Goal: Communication & Community: Ask a question

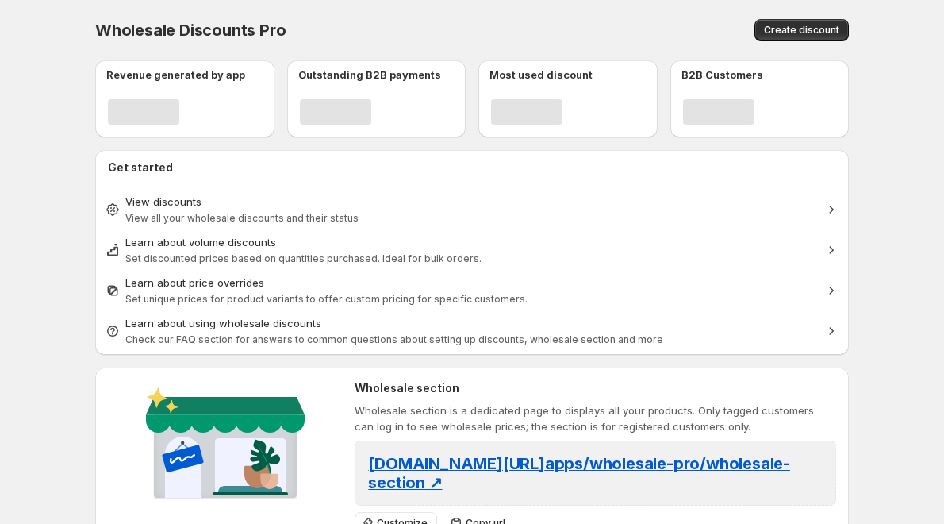
click at [894, 236] on body "Home Discounts B2B Registration Forms Net Terms Account Receivables Manual orde…" at bounding box center [472, 262] width 944 height 524
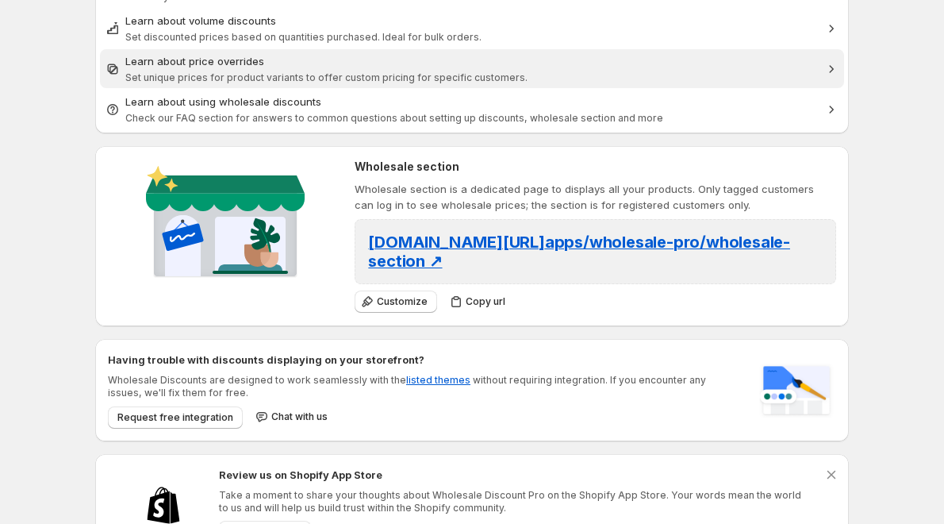
scroll to position [263, 0]
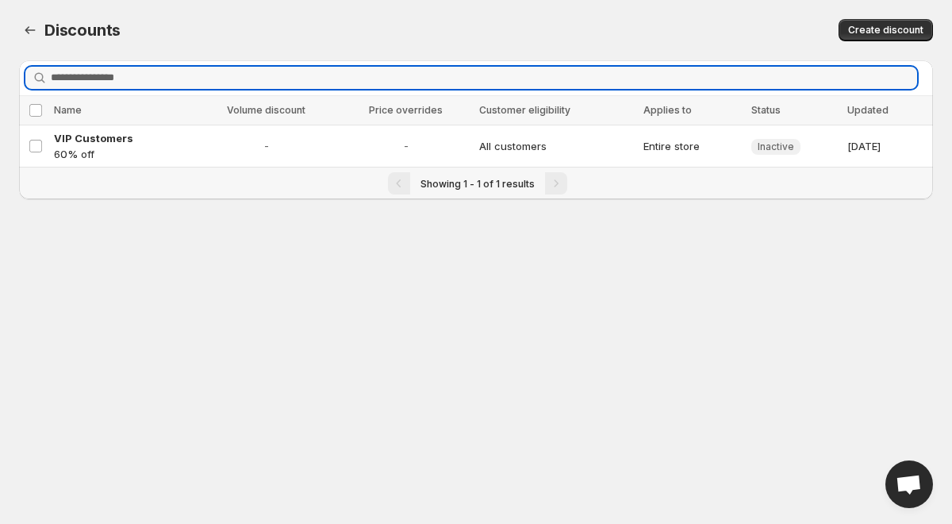
click at [918, 485] on span "Open chat" at bounding box center [909, 485] width 26 height 22
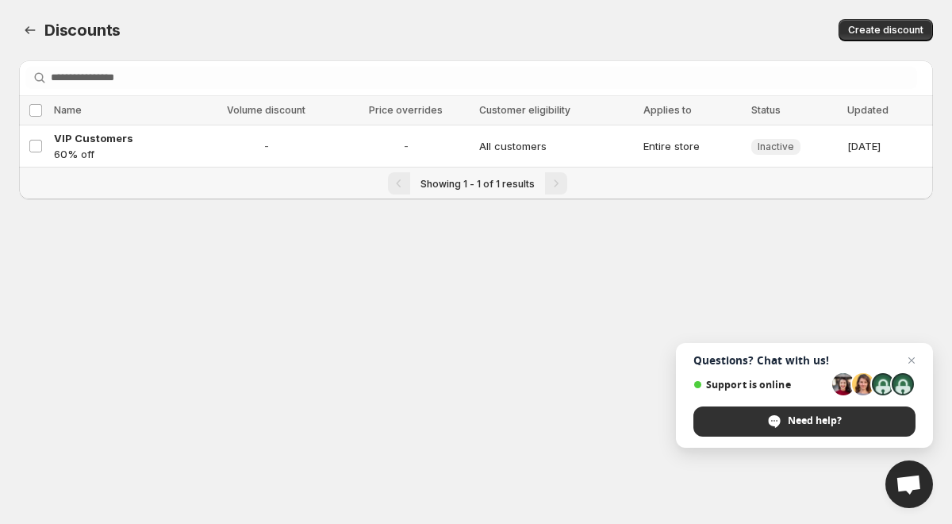
click at [782, 417] on div "Need help?" at bounding box center [804, 421] width 222 height 30
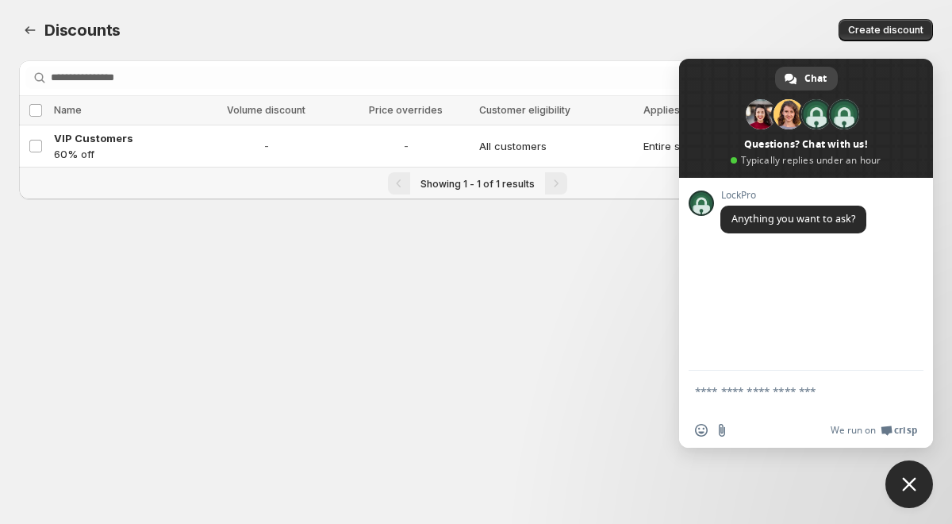
click at [801, 413] on div "Insert an emoji Send a file We run on Crisp" at bounding box center [806, 408] width 254 height 77
type textarea "**"
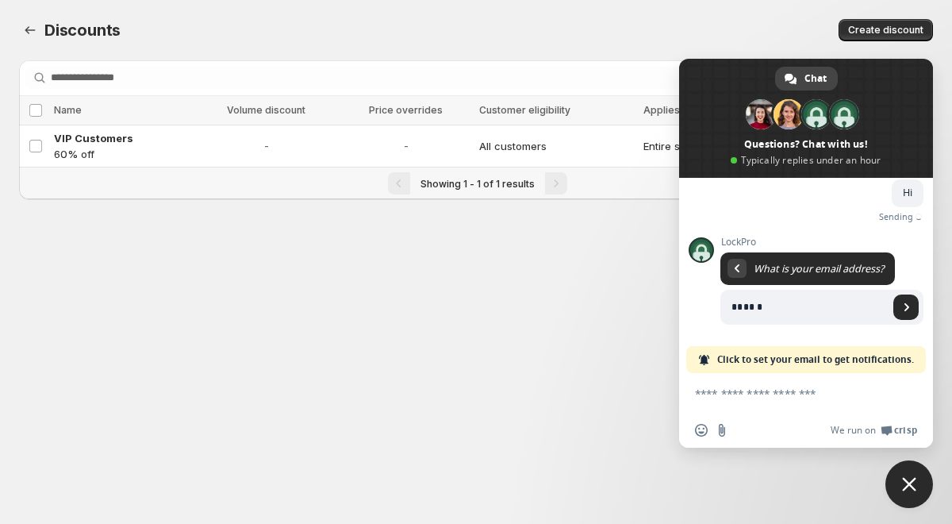
scroll to position [76, 0]
type input "*"
type input "**********"
click at [893, 314] on span "Send" at bounding box center [905, 306] width 25 height 25
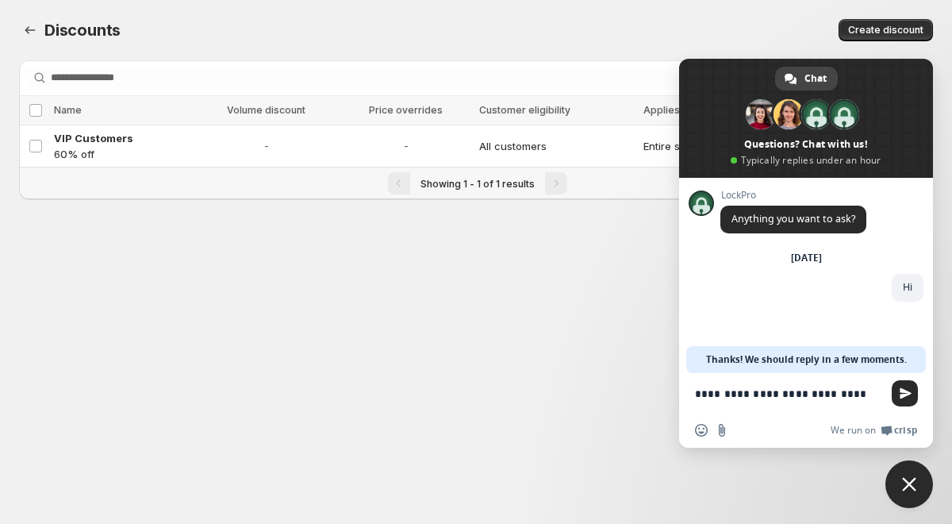
type textarea "**********"
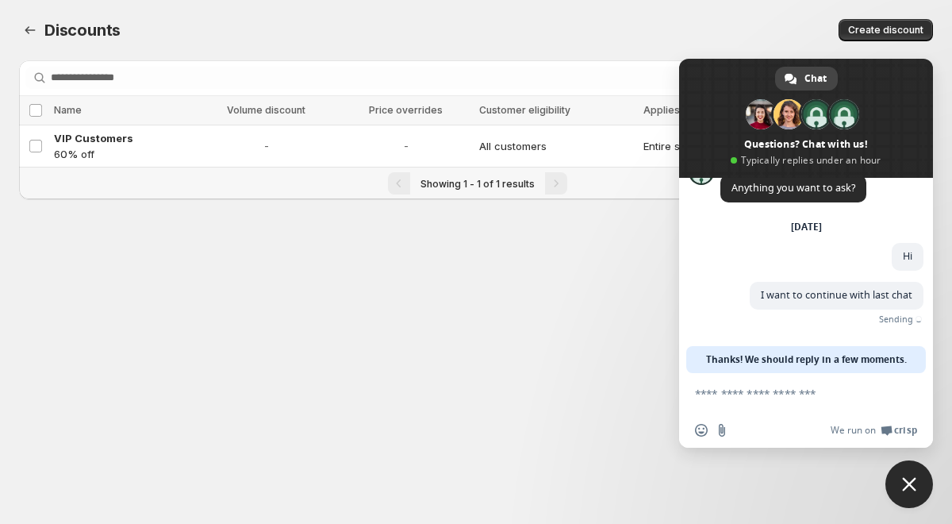
scroll to position [6, 0]
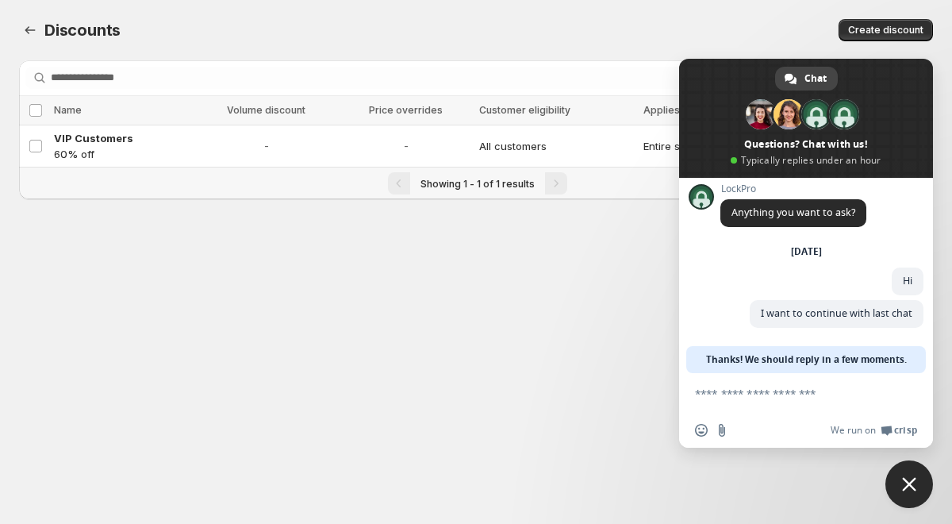
drag, startPoint x: 702, startPoint y: 360, endPoint x: 916, endPoint y: 370, distance: 214.4
click at [916, 370] on div "Thanks! We should reply in a few moments." at bounding box center [806, 359] width 240 height 27
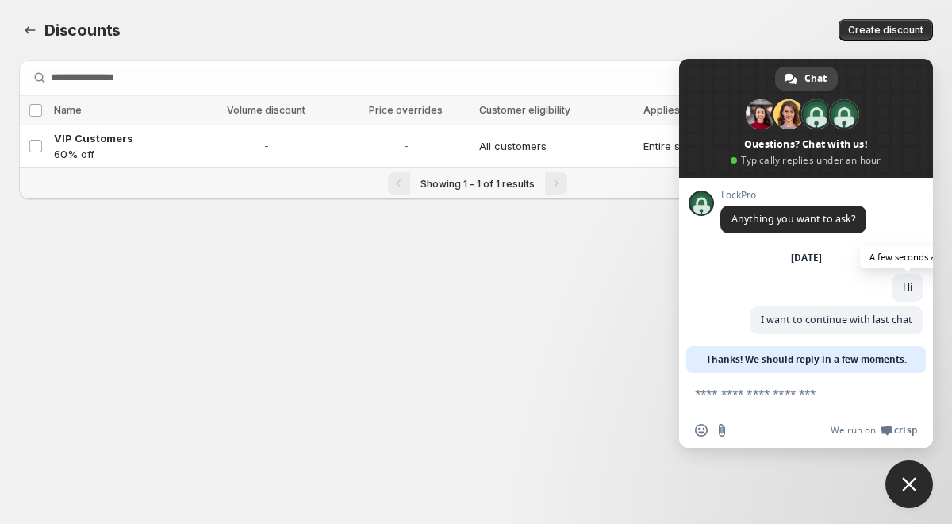
drag, startPoint x: 873, startPoint y: 282, endPoint x: 904, endPoint y: 282, distance: 30.9
click at [904, 282] on div "[DATE] Hi A few seconds ago" at bounding box center [821, 279] width 203 height 56
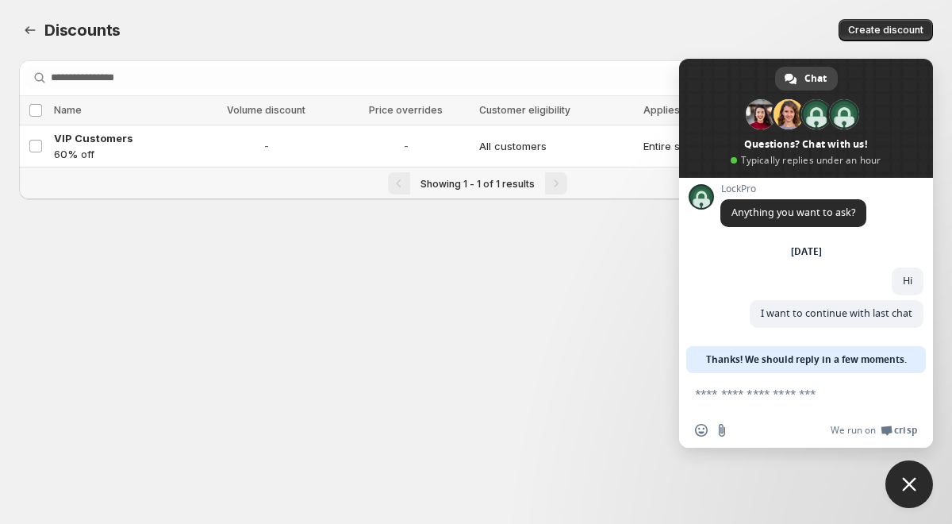
click at [734, 391] on textarea "Compose your message..." at bounding box center [788, 393] width 187 height 14
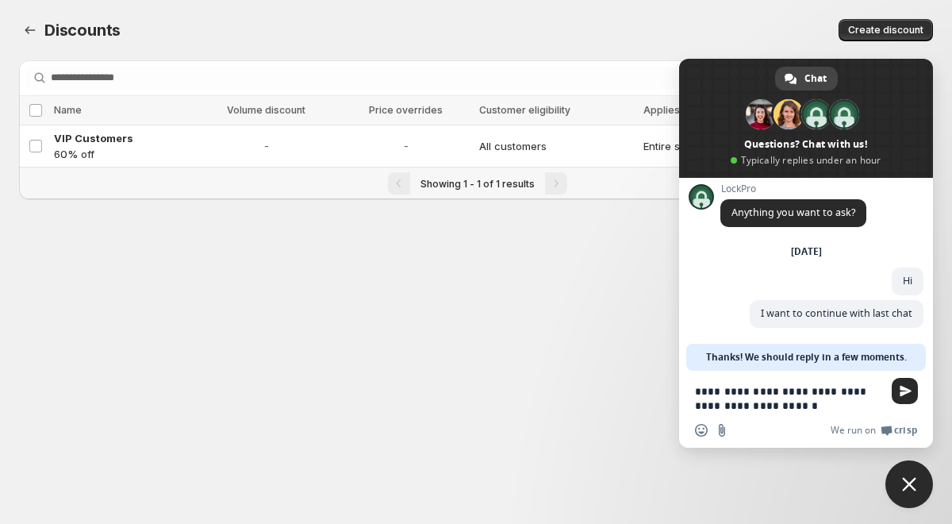
type textarea "**********"
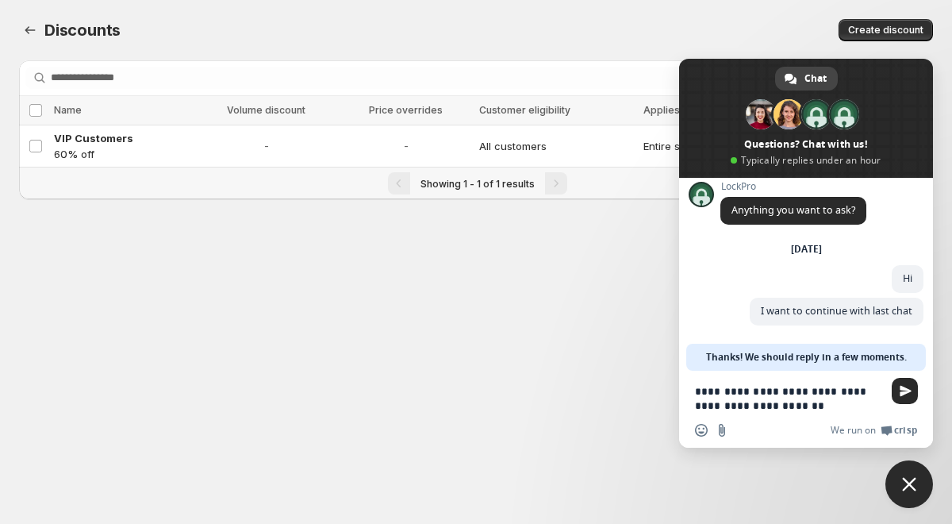
drag, startPoint x: 697, startPoint y: 390, endPoint x: 782, endPoint y: 412, distance: 87.7
click at [782, 412] on textarea "**********" at bounding box center [788, 398] width 187 height 29
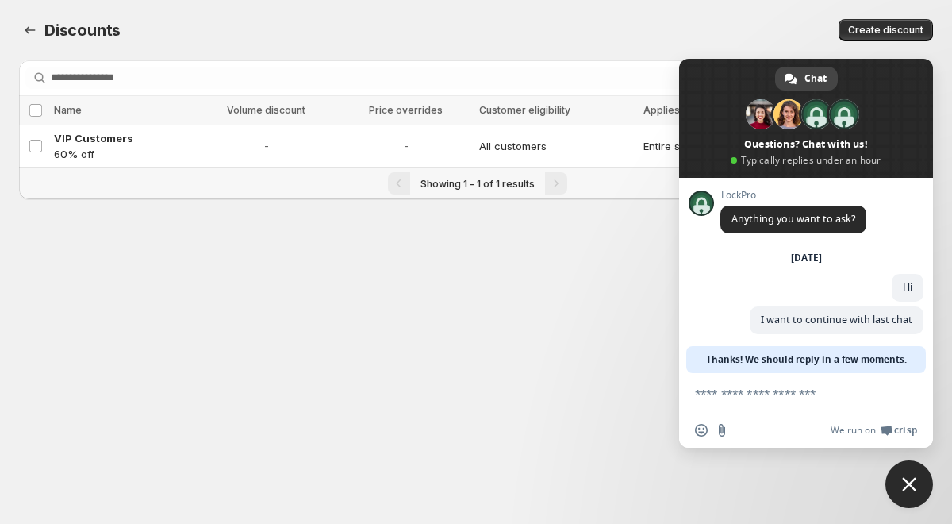
scroll to position [6, 0]
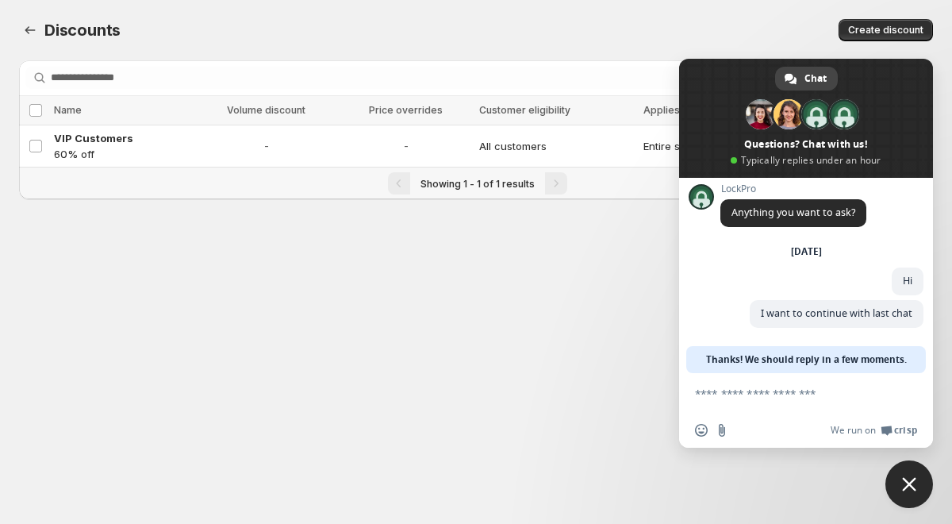
click at [782, 360] on span "Thanks! We should reply in a few moments." at bounding box center [806, 359] width 201 height 27
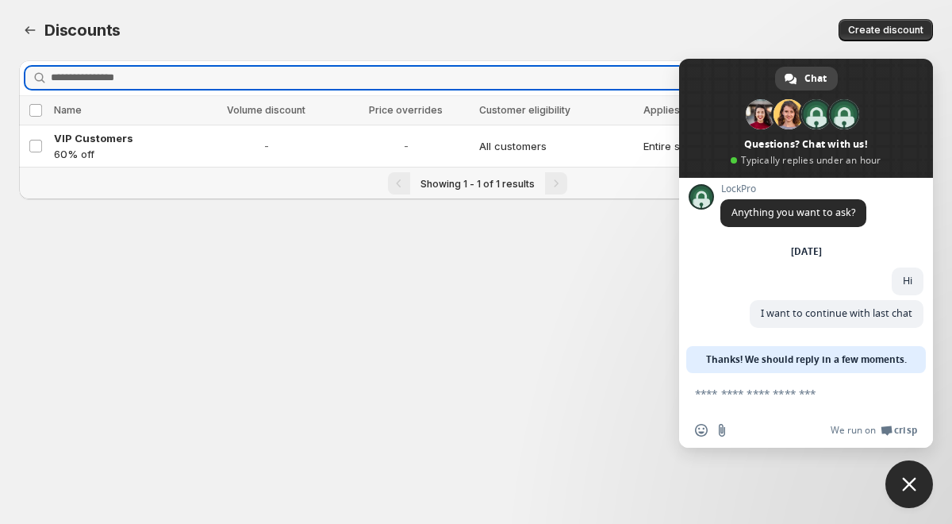
click at [766, 401] on form at bounding box center [788, 394] width 187 height 43
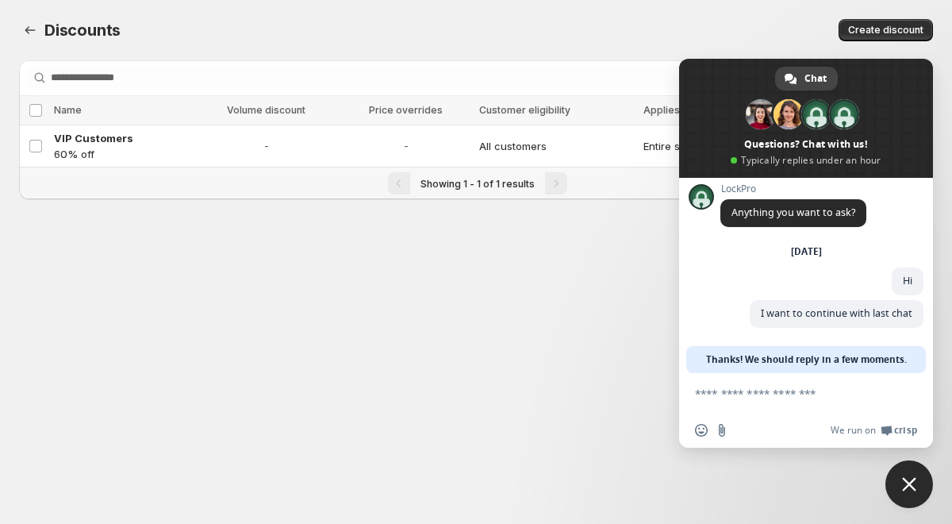
click at [723, 396] on textarea "Compose your message..." at bounding box center [788, 393] width 187 height 14
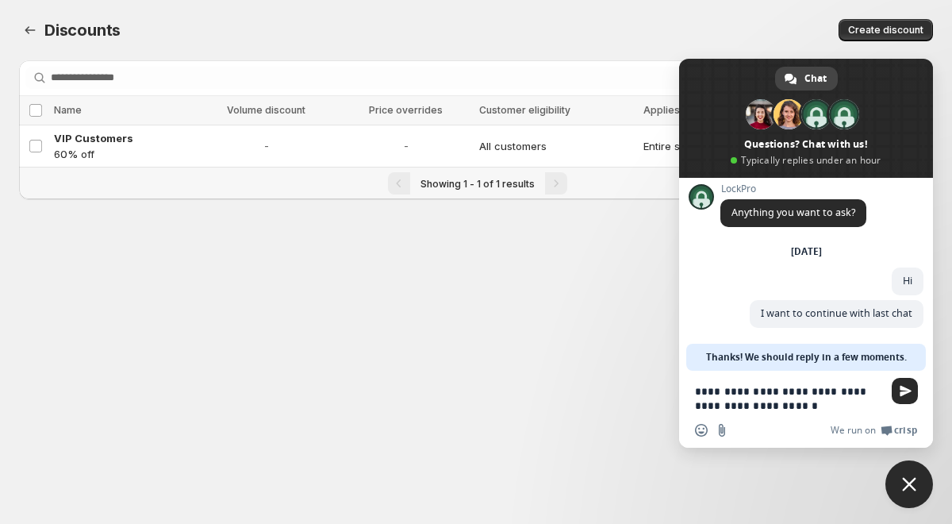
type textarea "**********"
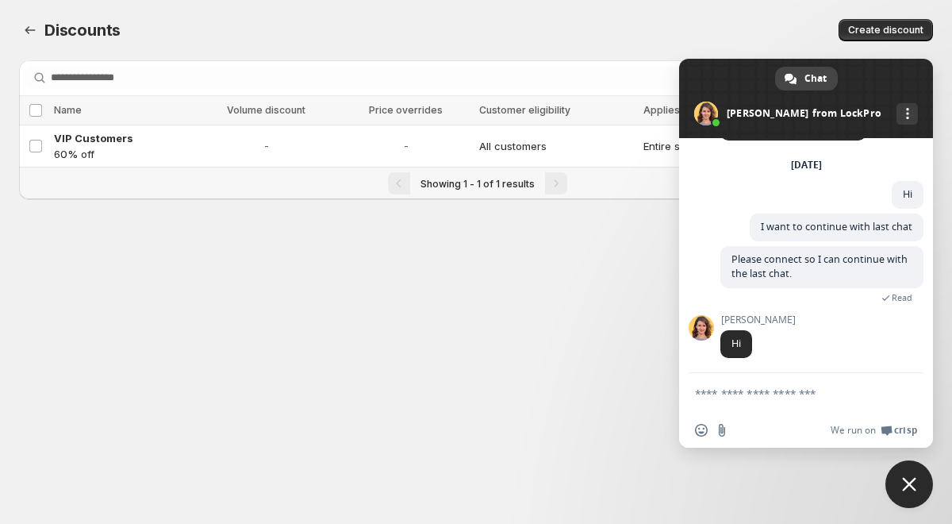
scroll to position [56, 0]
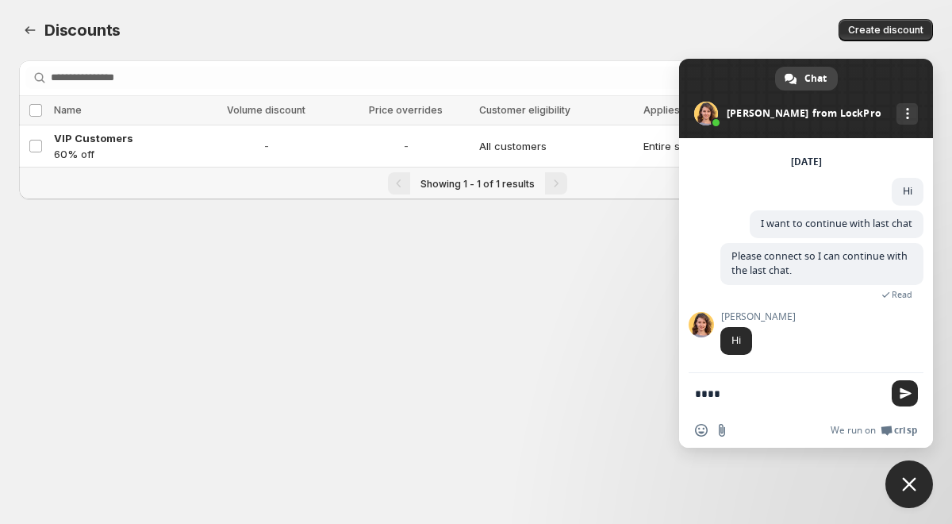
type textarea "*****"
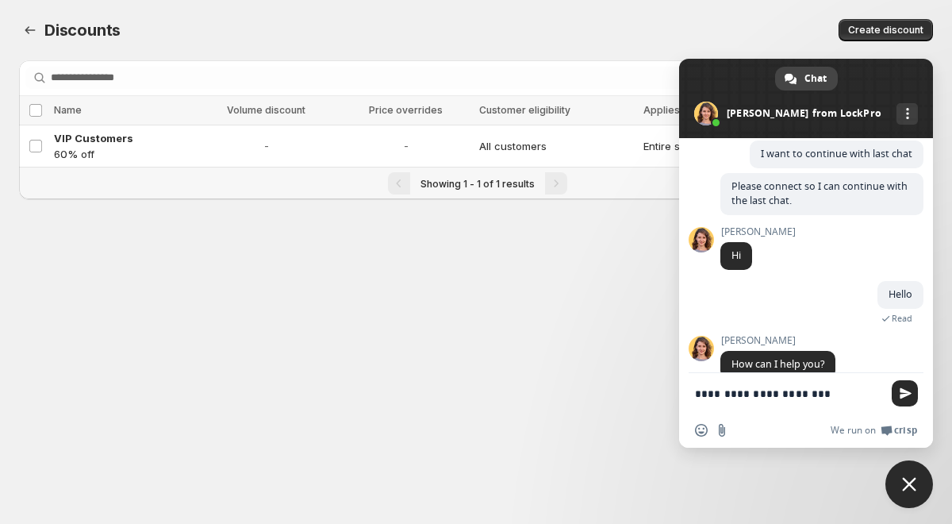
scroll to position [150, 0]
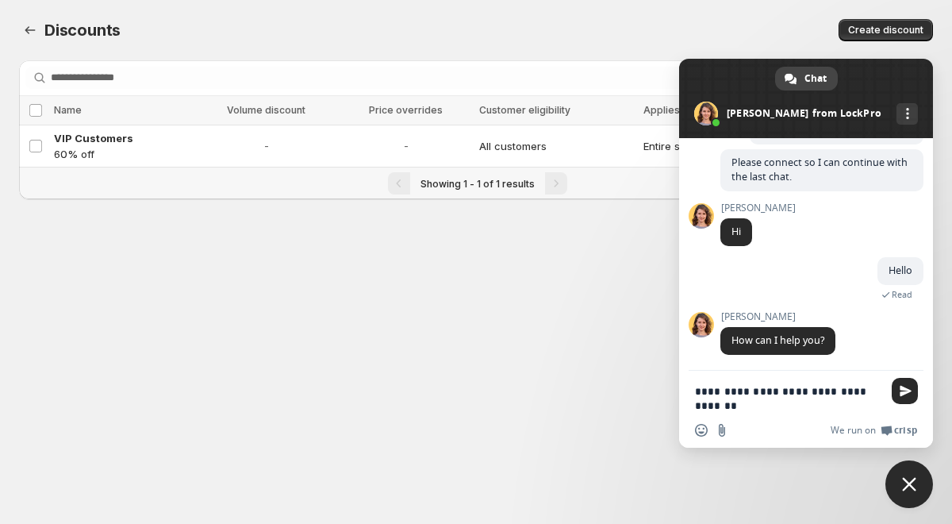
type textarea "**********"
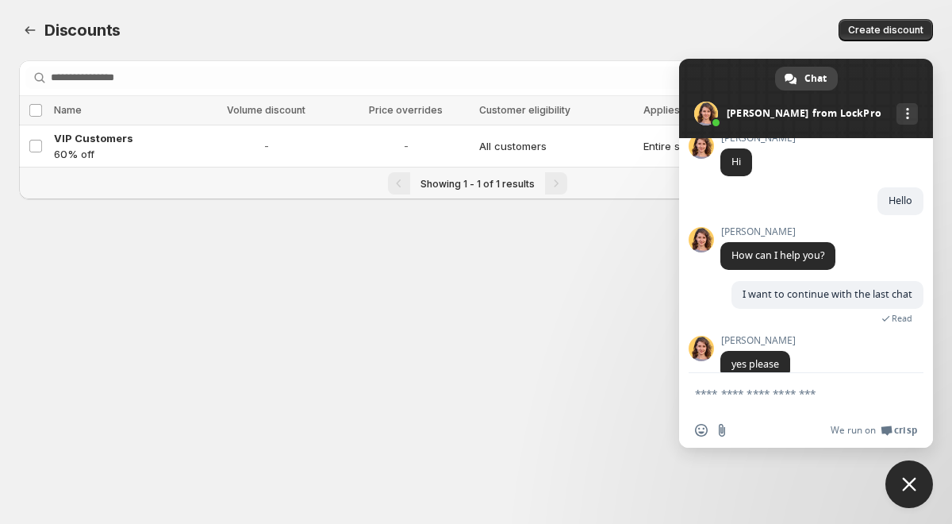
scroll to position [276, 0]
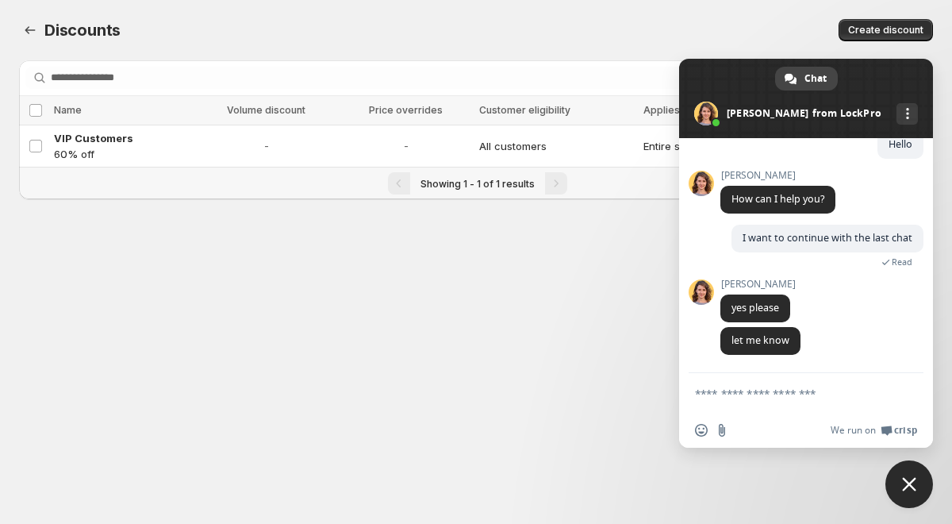
click at [769, 395] on textarea "Compose your message..." at bounding box center [788, 393] width 187 height 14
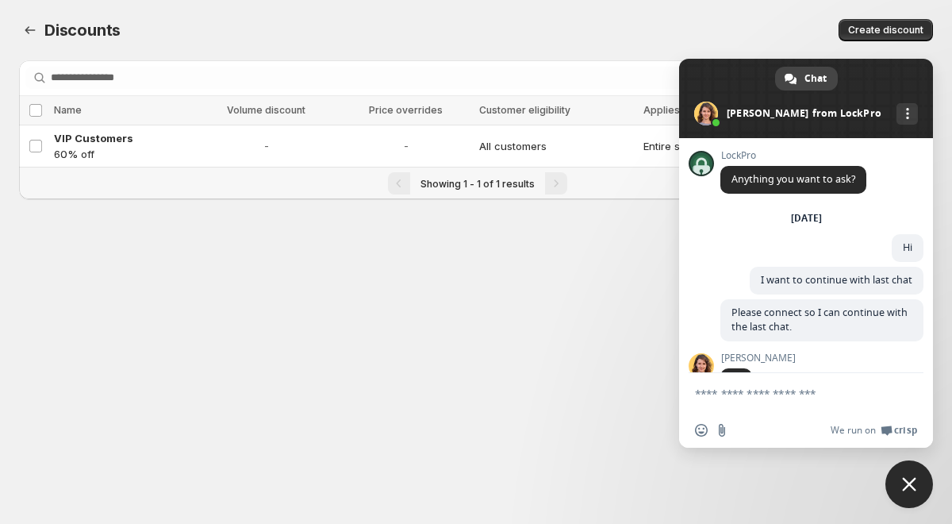
scroll to position [307, 0]
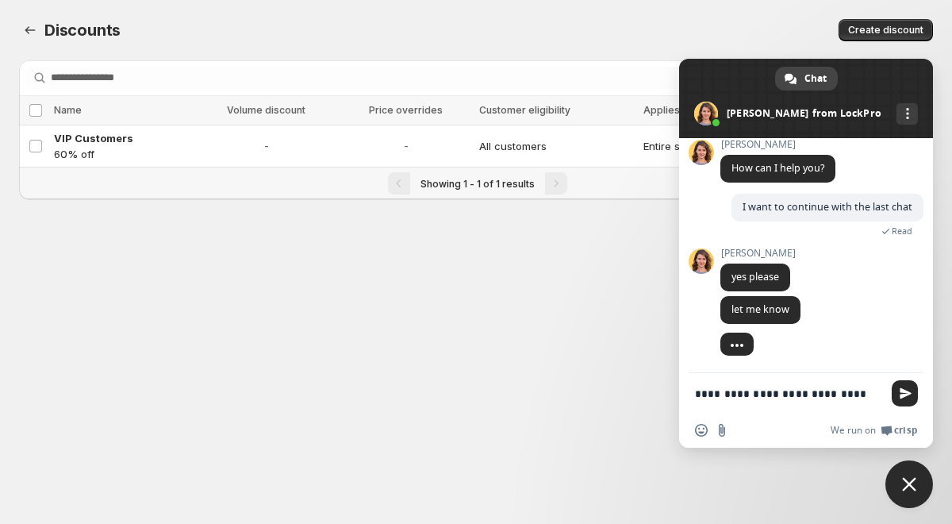
type textarea "**********"
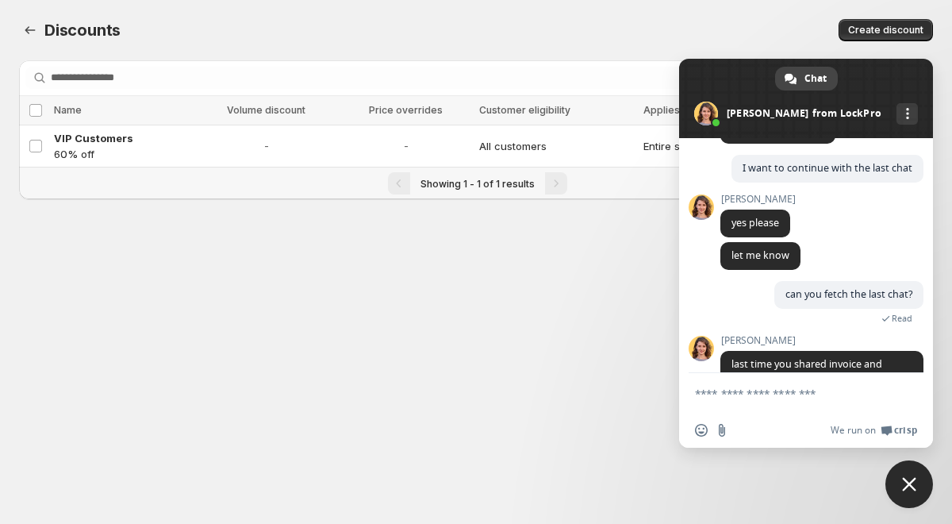
scroll to position [398, 0]
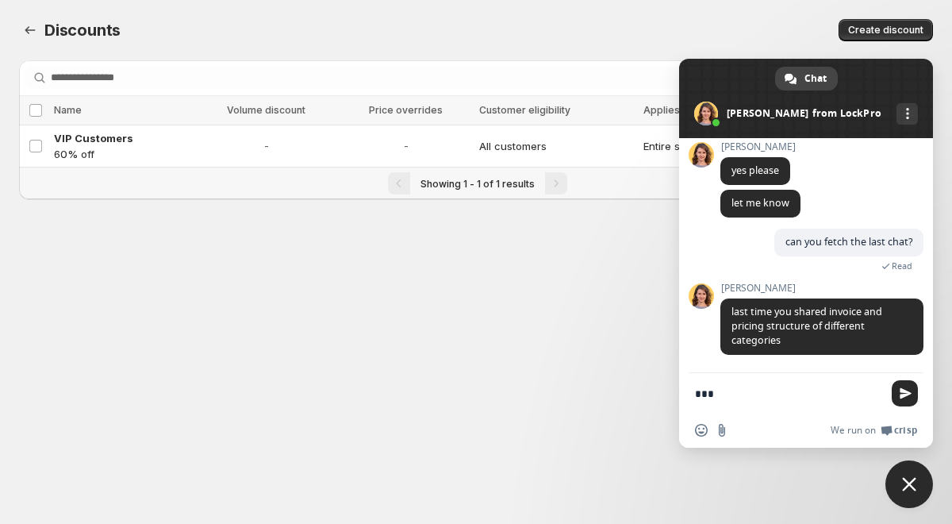
type textarea "***"
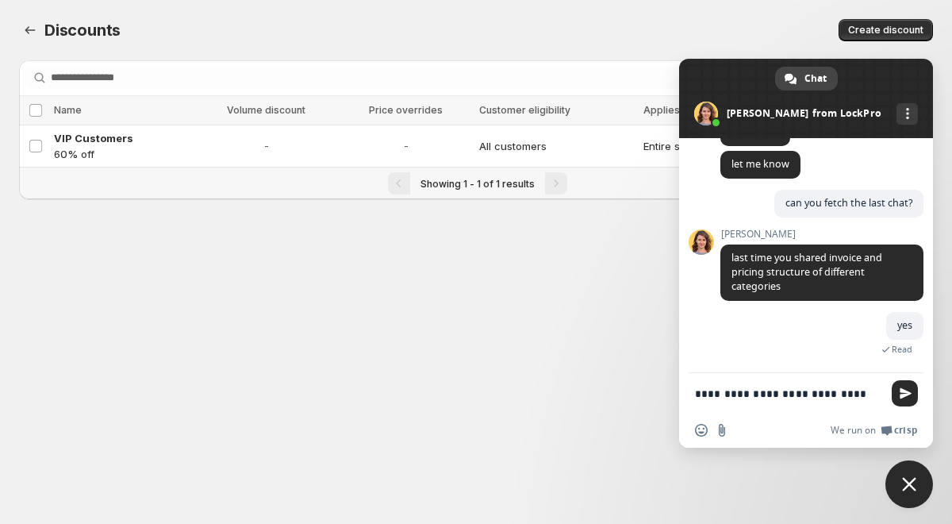
scroll to position [439, 0]
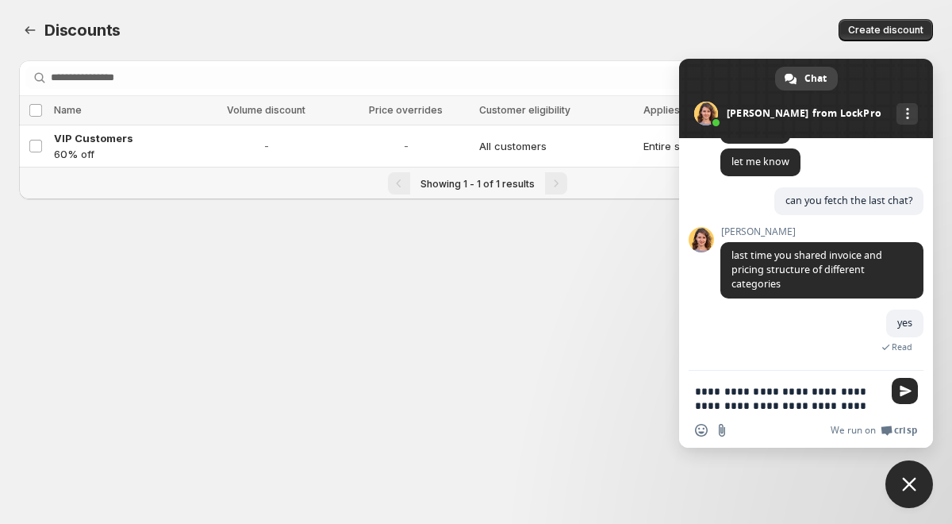
type textarea "**********"
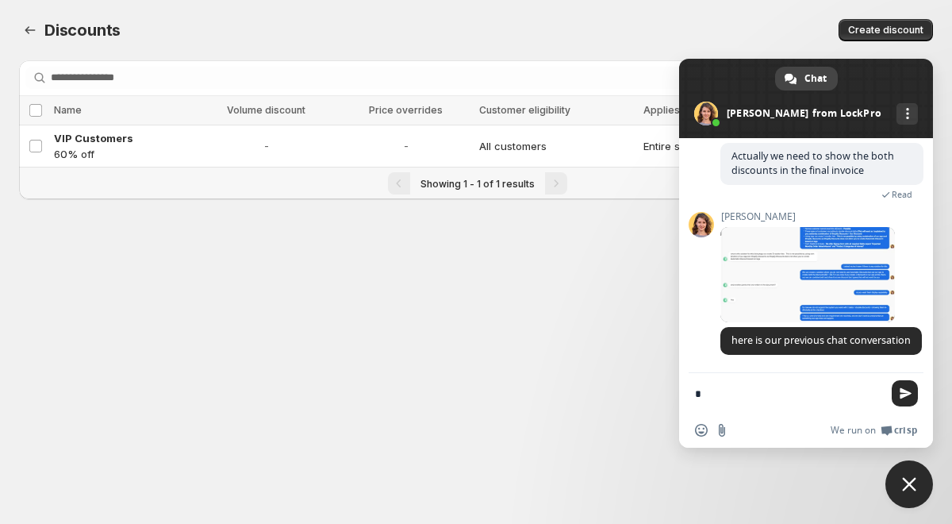
scroll to position [684, 0]
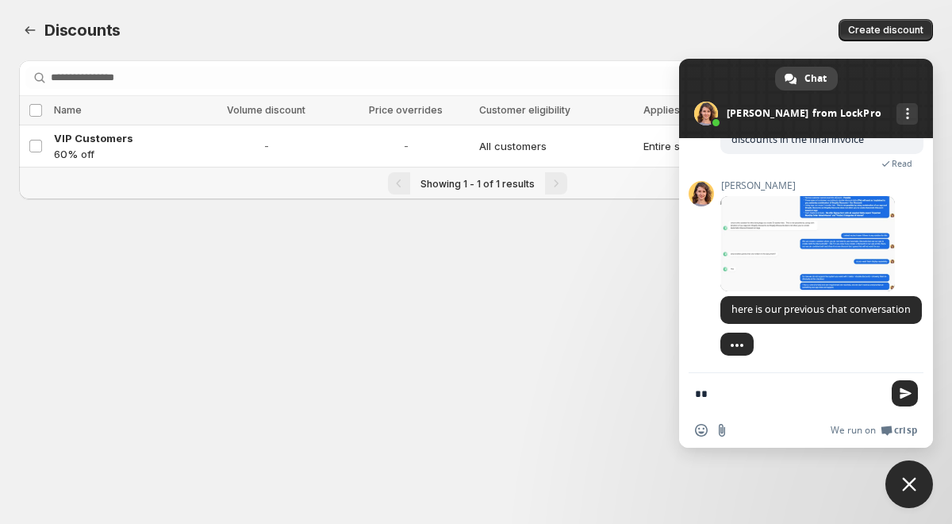
type textarea "***"
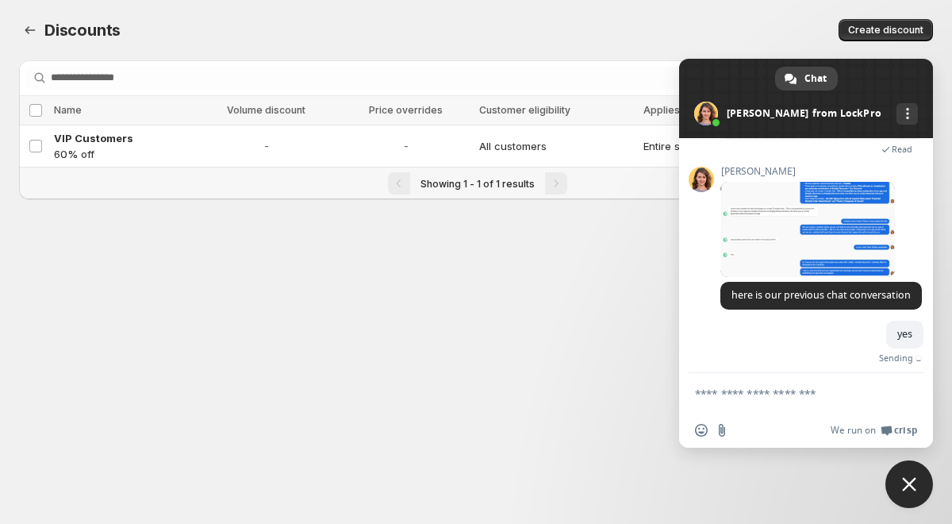
scroll to position [741, 0]
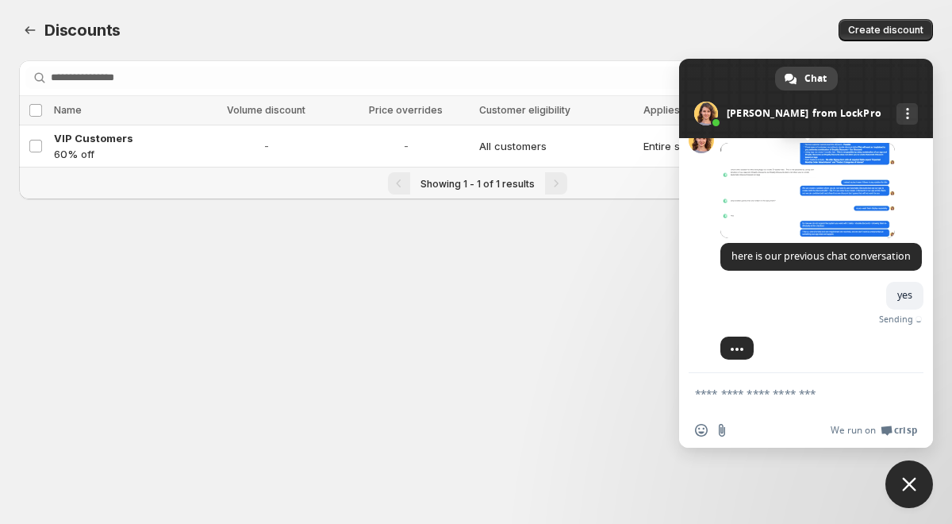
click at [792, 194] on span at bounding box center [807, 190] width 175 height 95
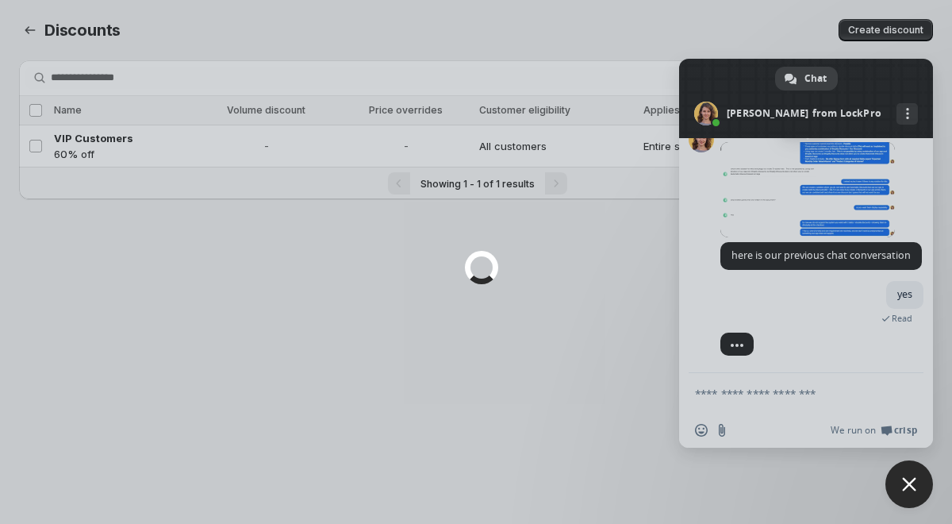
scroll to position [723, 0]
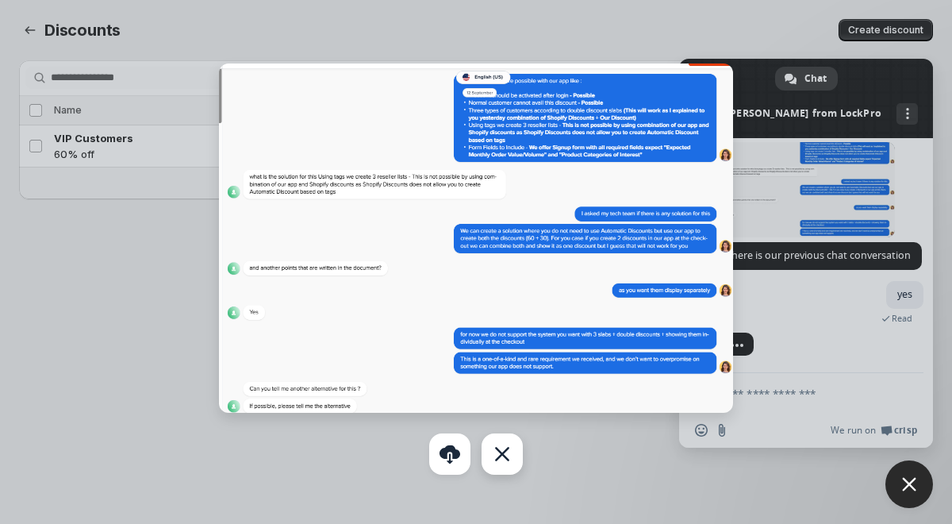
click at [501, 459] on div "Close" at bounding box center [502, 453] width 41 height 41
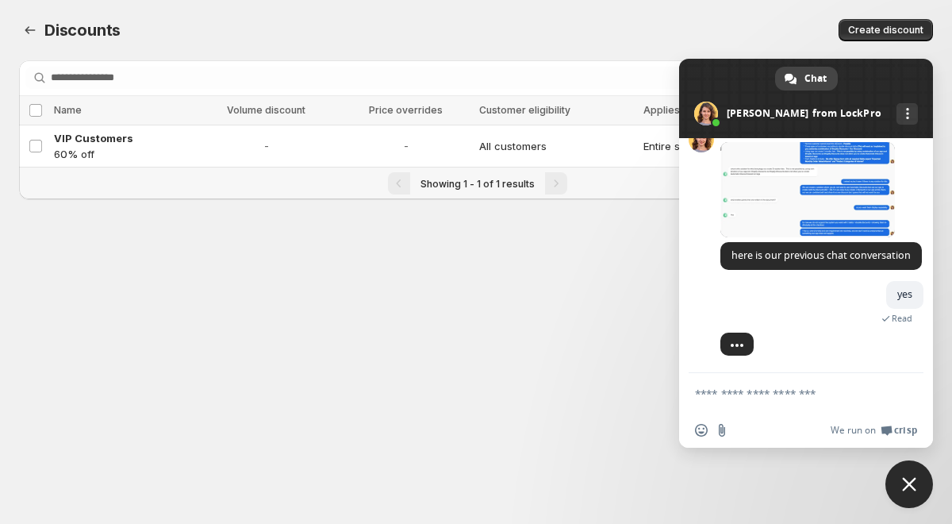
scroll to position [485, 0]
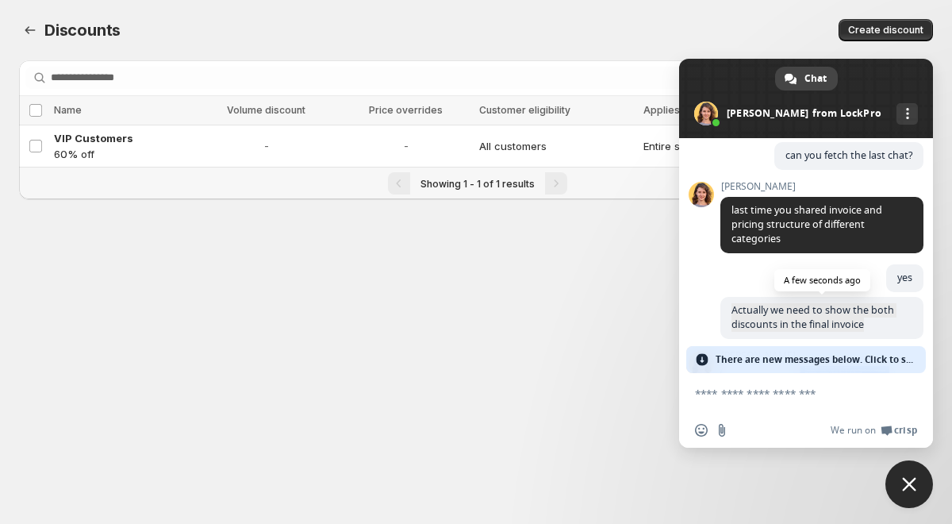
drag, startPoint x: 730, startPoint y: 307, endPoint x: 871, endPoint y: 332, distance: 143.5
click at [871, 332] on span "Actually we need to show the both discounts in the final invoice" at bounding box center [821, 318] width 203 height 42
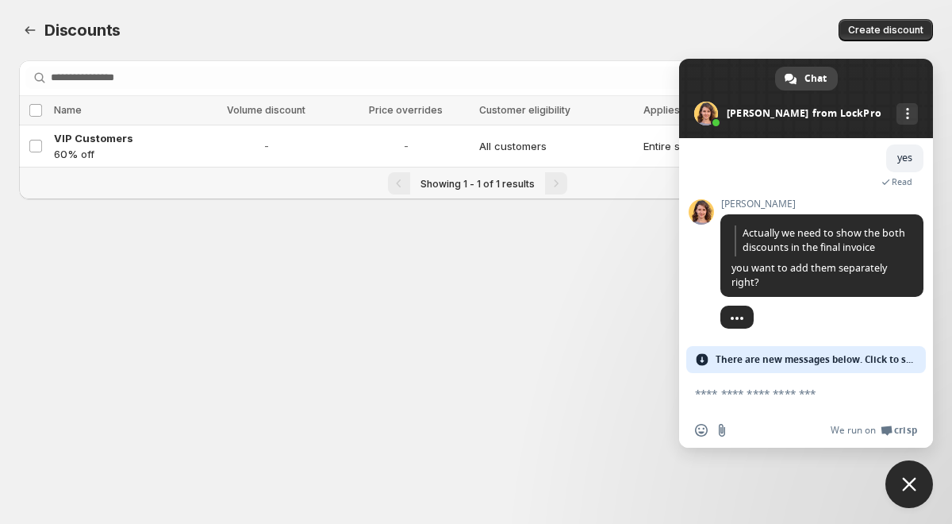
click at [803, 325] on div at bounding box center [821, 330] width 203 height 32
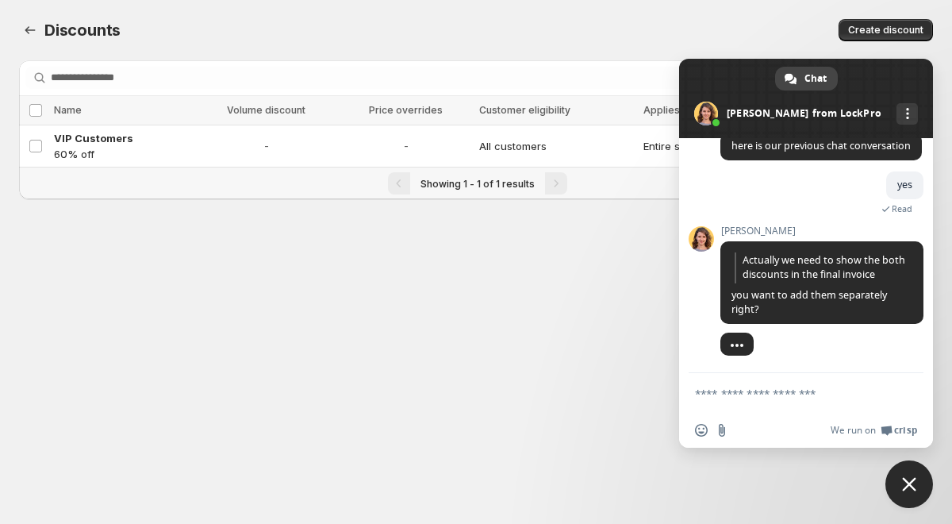
click at [747, 393] on textarea "Compose your message..." at bounding box center [788, 393] width 187 height 14
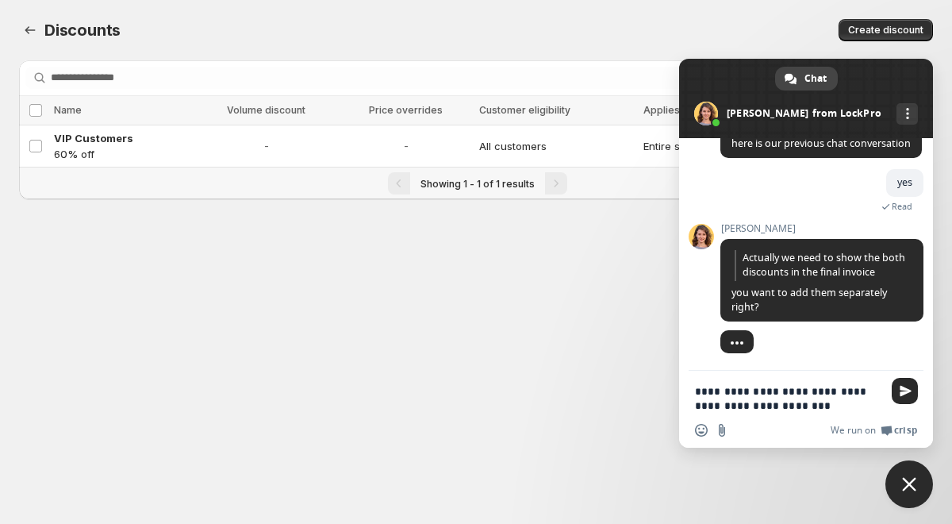
type textarea "**********"
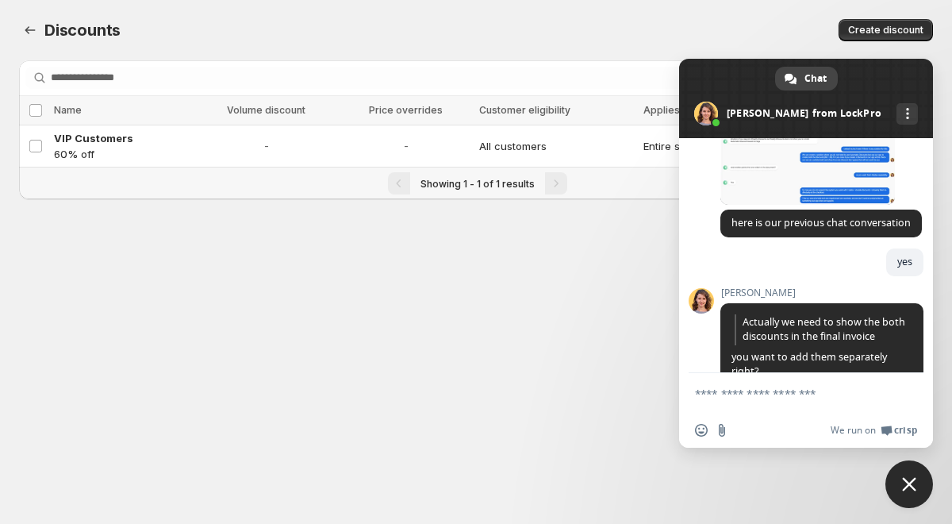
scroll to position [900, 0]
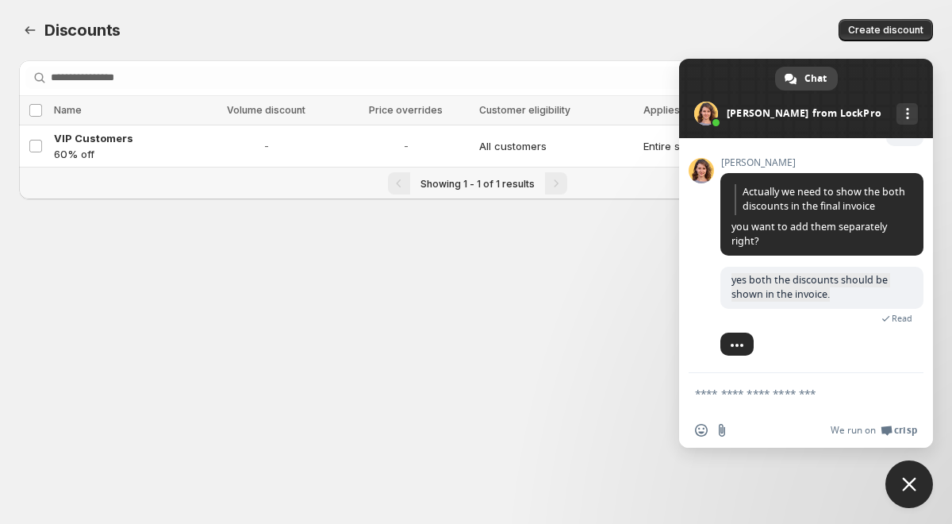
drag, startPoint x: 729, startPoint y: 282, endPoint x: 836, endPoint y: 316, distance: 112.4
click at [836, 316] on div "yes both the discounts should be shown in the invoice. A few seconds ago Read" at bounding box center [821, 295] width 203 height 57
click at [824, 307] on span "yes both the discounts should be shown in the invoice." at bounding box center [821, 288] width 203 height 42
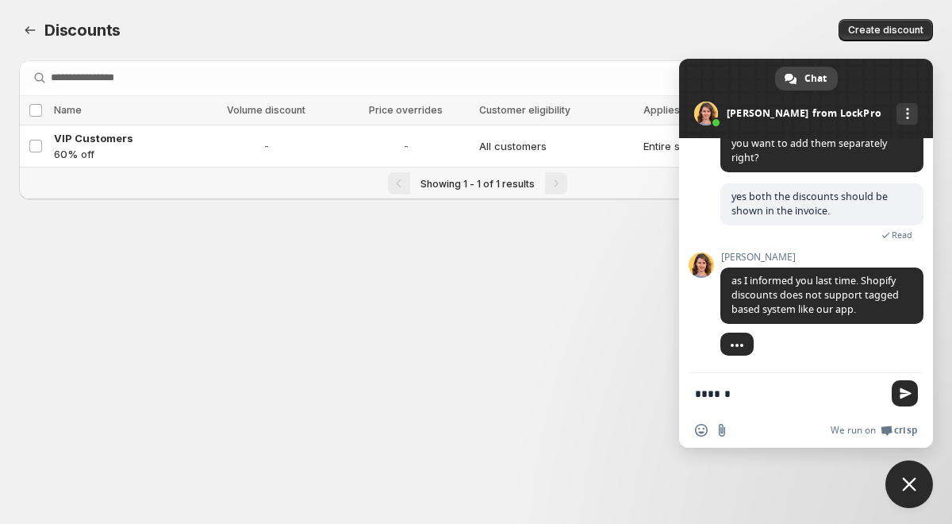
scroll to position [1010, 0]
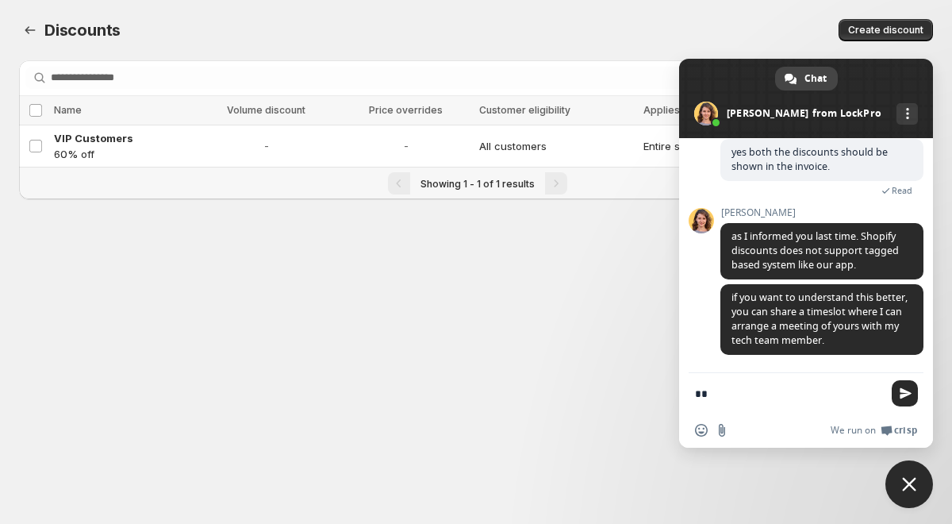
type textarea "*"
type textarea "**********"
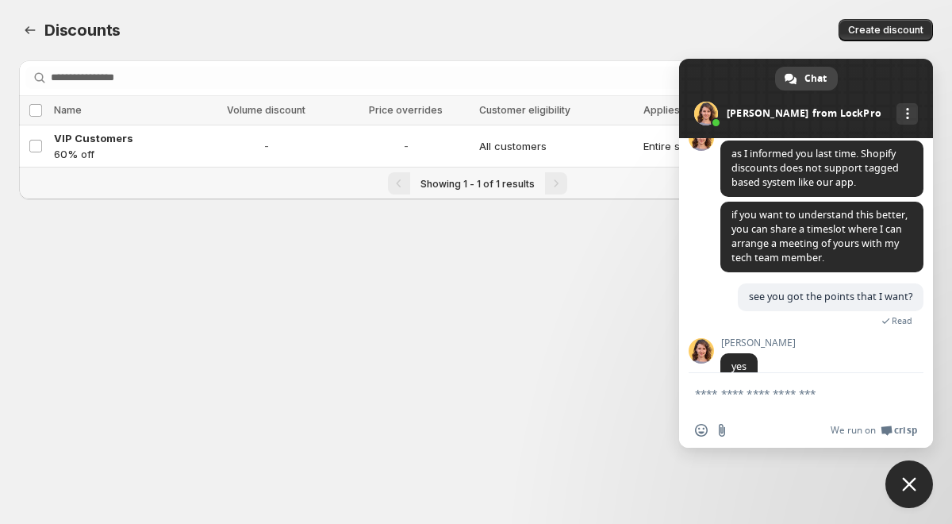
scroll to position [1097, 0]
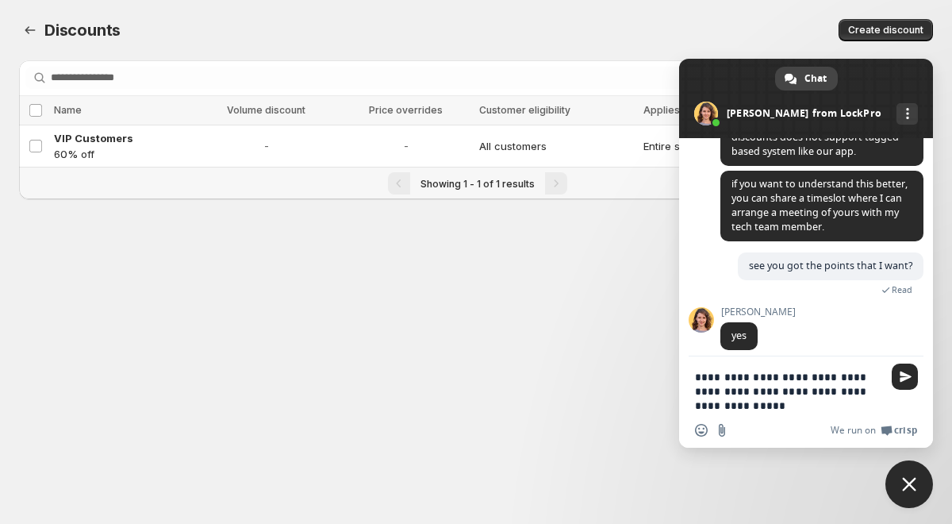
type textarea "**********"
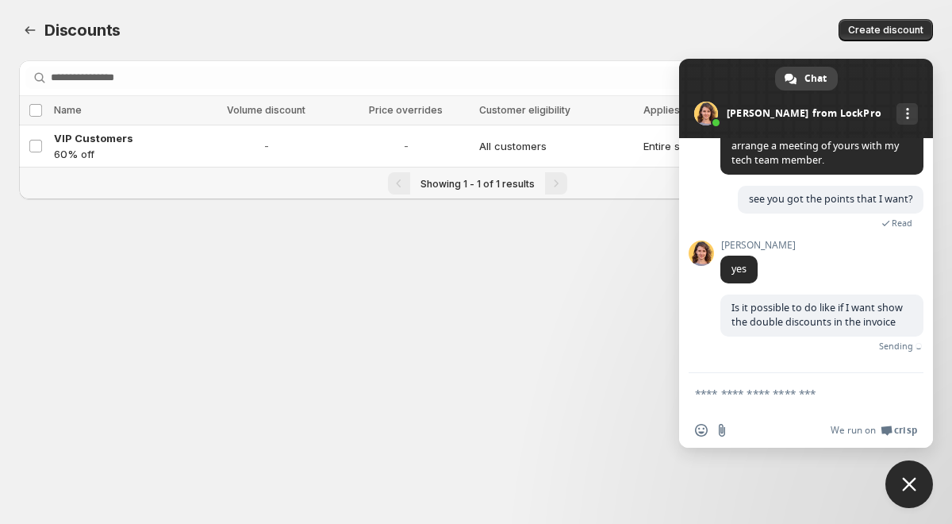
scroll to position [1188, 0]
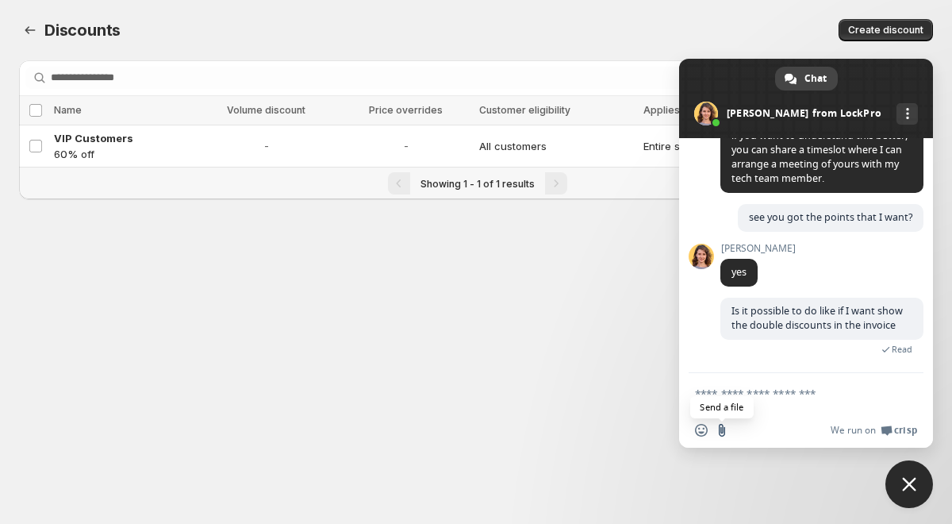
click at [727, 432] on input "Send a file" at bounding box center [722, 430] width 13 height 13
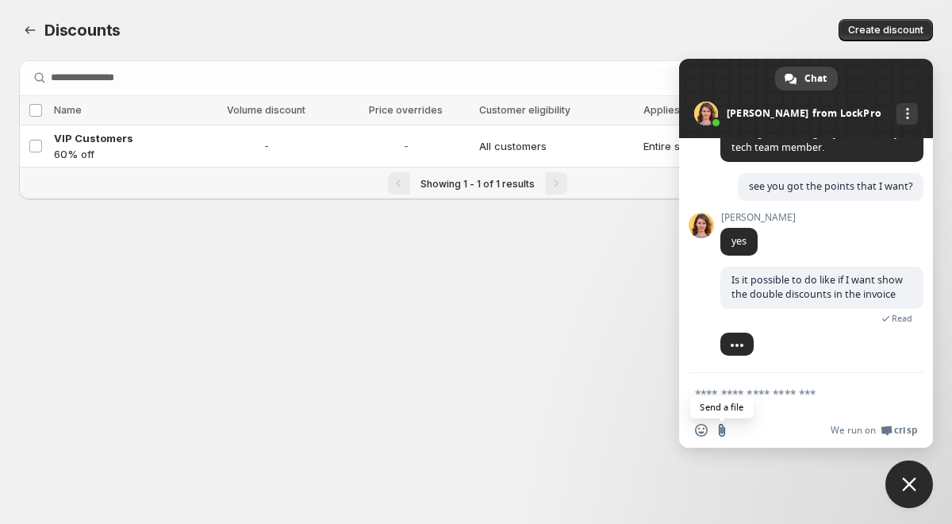
scroll to position [1219, 0]
click at [726, 389] on textarea "Compose your message..." at bounding box center [788, 393] width 187 height 14
type textarea "*"
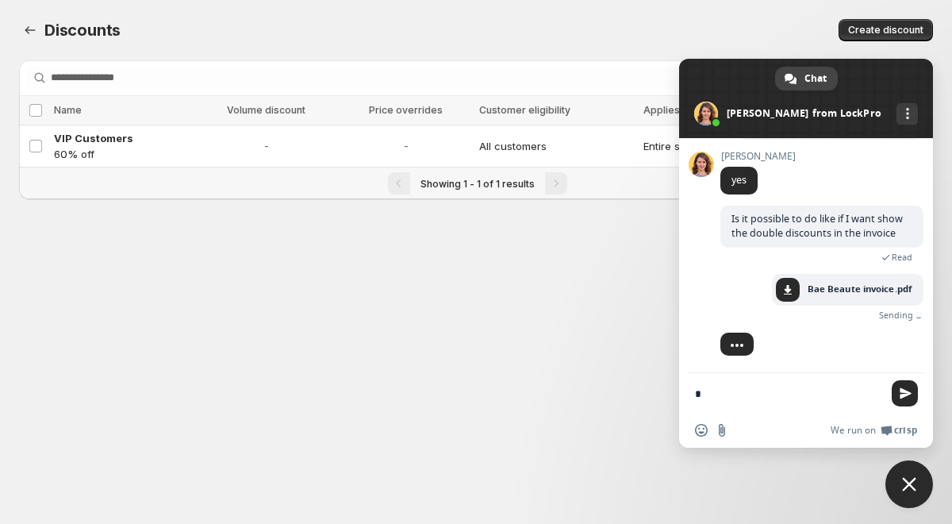
scroll to position [1241, 0]
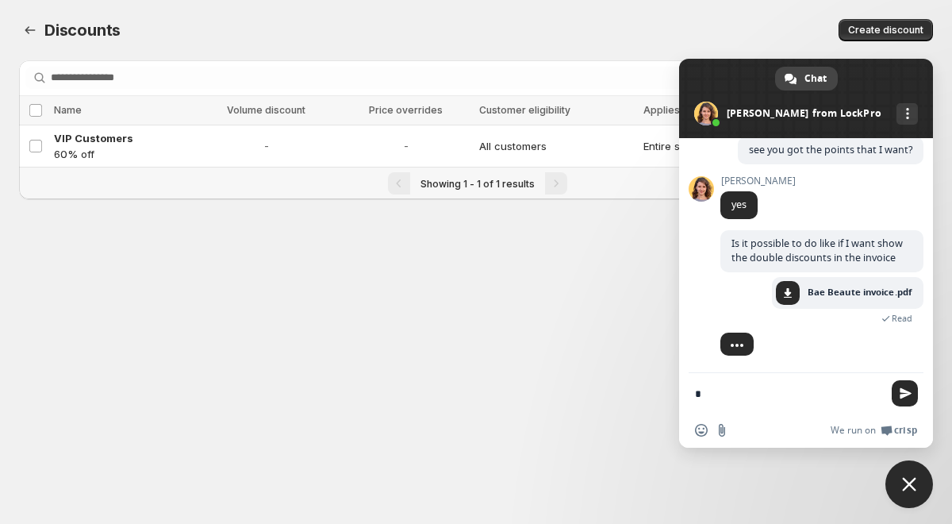
type textarea "*"
click at [309, 292] on body "Home Discounts B2B Registration Forms Net Terms Account Receivables Manual orde…" at bounding box center [476, 262] width 952 height 524
click at [724, 397] on textarea "*" at bounding box center [788, 393] width 187 height 14
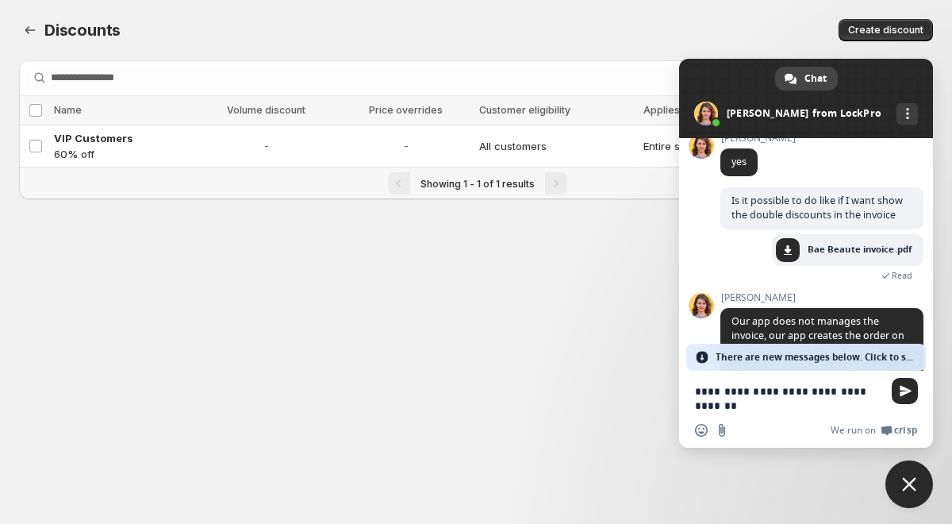
type textarea "**********"
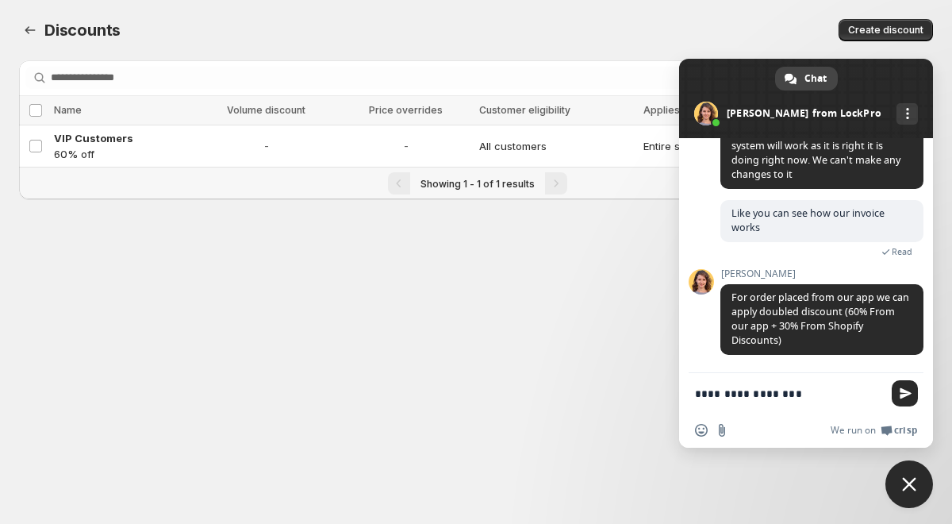
scroll to position [1533, 0]
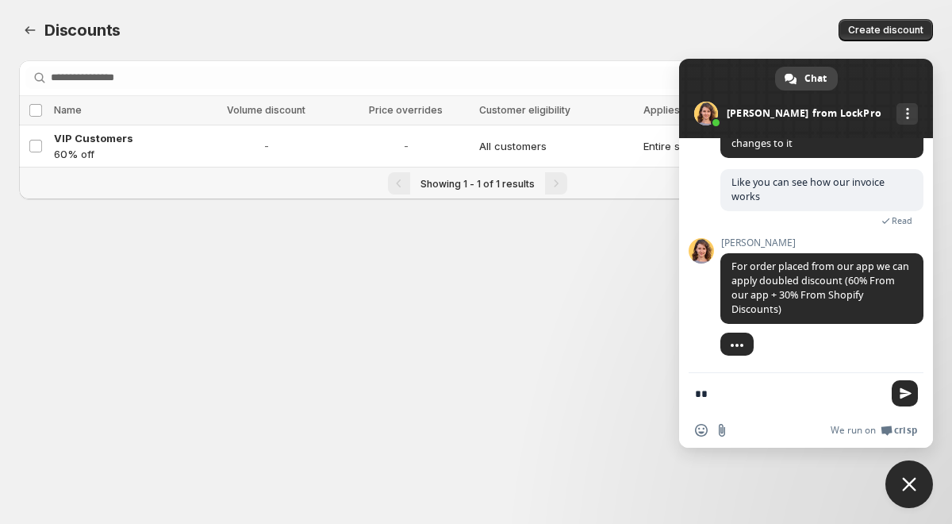
type textarea "*"
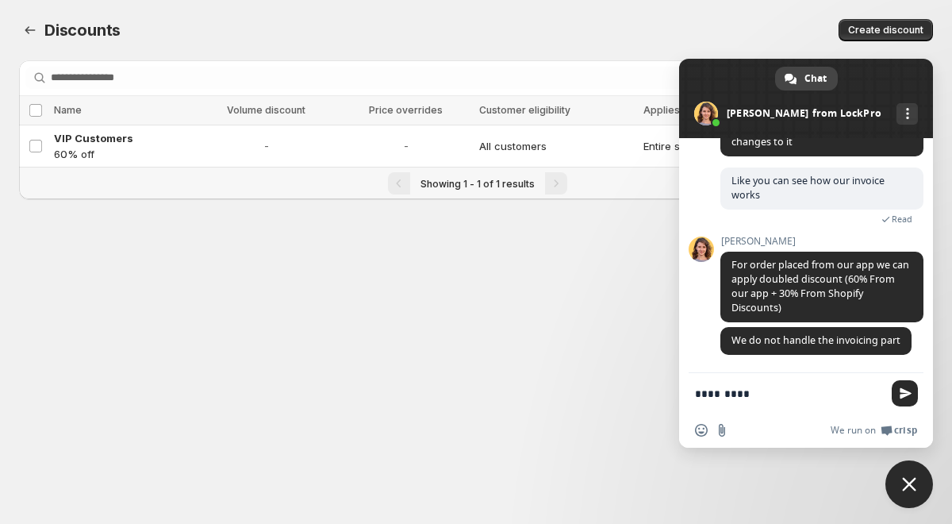
scroll to position [1534, 0]
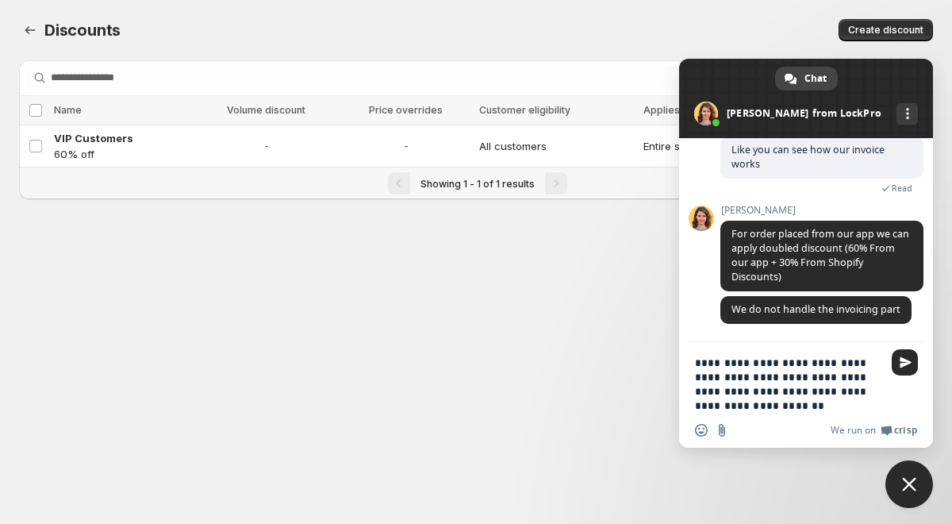
type textarea "**********"
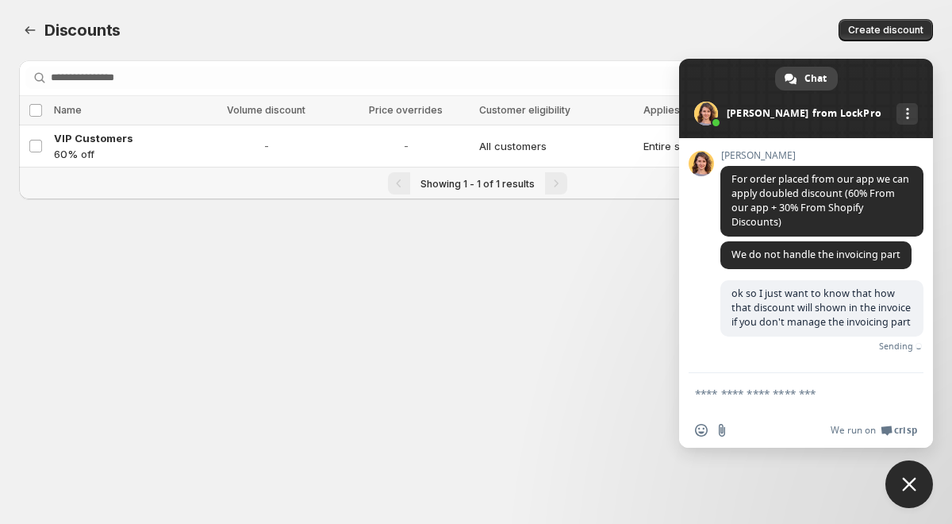
scroll to position [1616, 0]
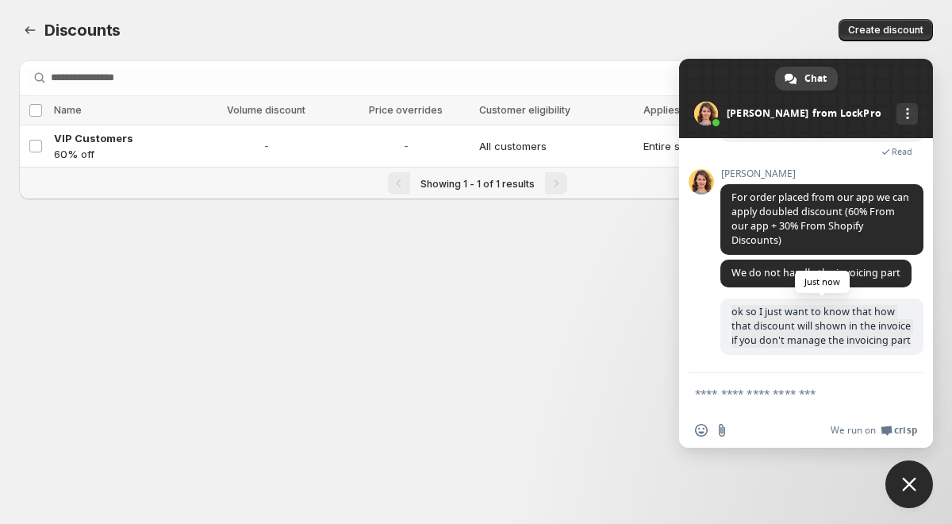
drag, startPoint x: 733, startPoint y: 294, endPoint x: 812, endPoint y: 344, distance: 93.5
click at [812, 344] on span "ok so I just want to know that how that discount will shown in the invoice if y…" at bounding box center [821, 326] width 203 height 56
click at [812, 342] on span "ok so I just want to know that how that discount will shown in the invoice if y…" at bounding box center [821, 326] width 203 height 56
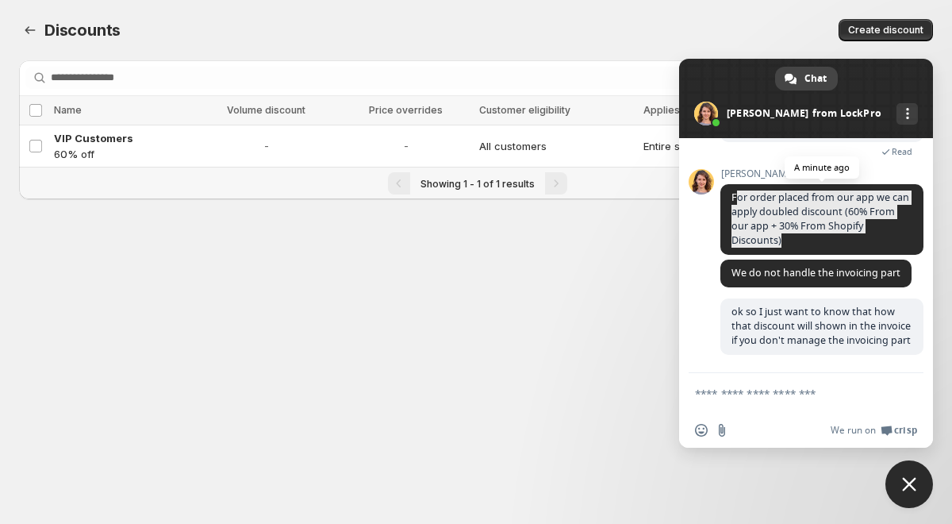
drag, startPoint x: 736, startPoint y: 182, endPoint x: 785, endPoint y: 225, distance: 64.6
click at [785, 225] on span "For order placed from our app we can apply doubled discount (60% From our app +…" at bounding box center [821, 219] width 203 height 71
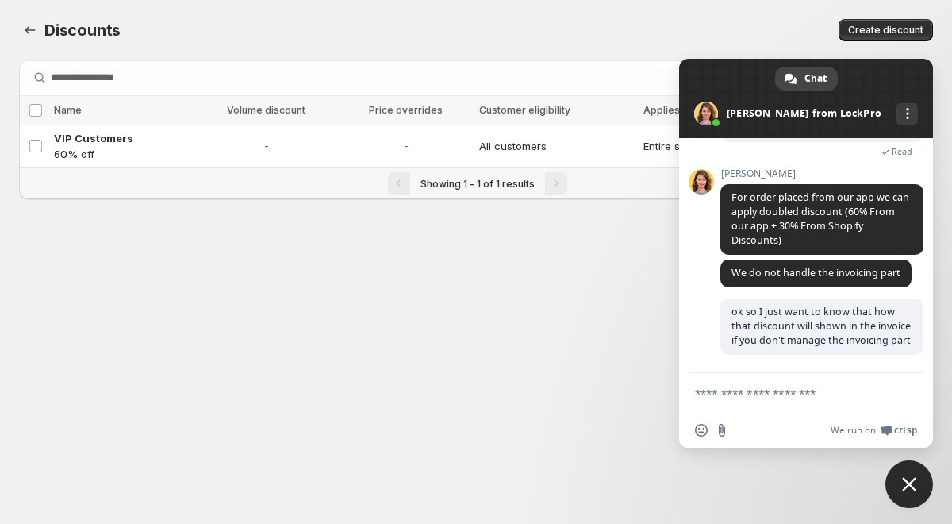
click at [786, 400] on textarea "Compose your message..." at bounding box center [788, 393] width 187 height 14
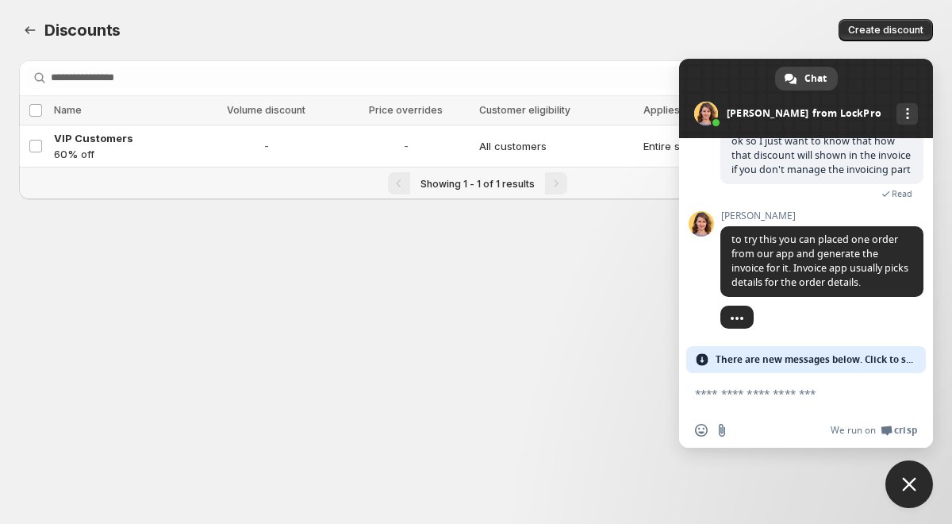
scroll to position [1744, 0]
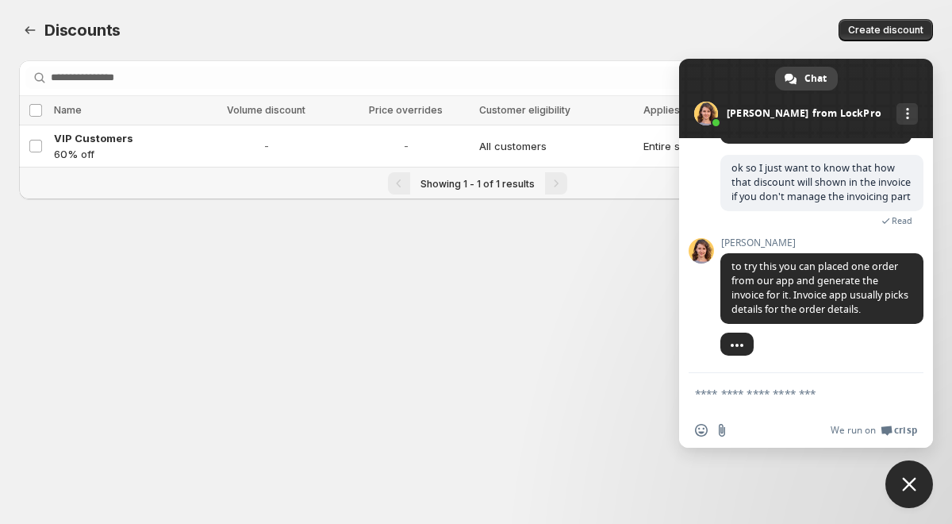
click at [776, 395] on textarea "Compose your message..." at bounding box center [788, 393] width 187 height 14
type textarea "*******"
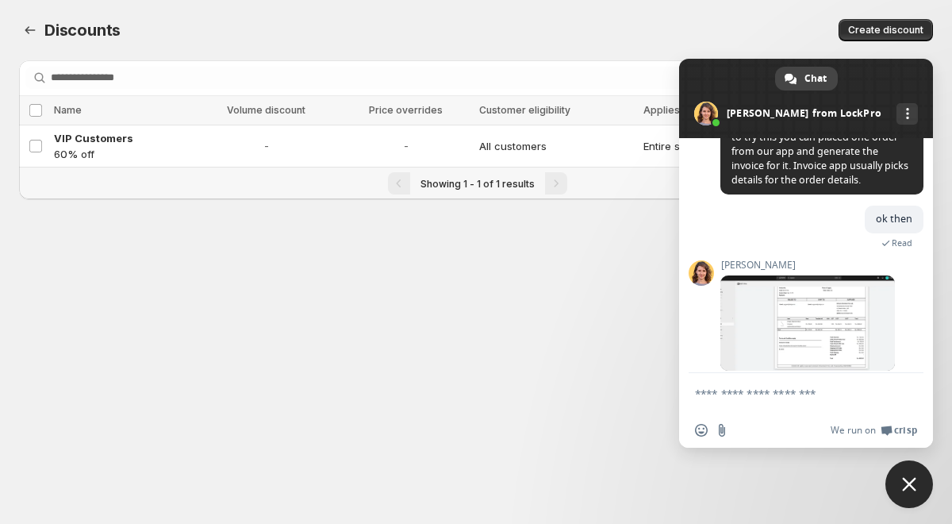
scroll to position [2036, 0]
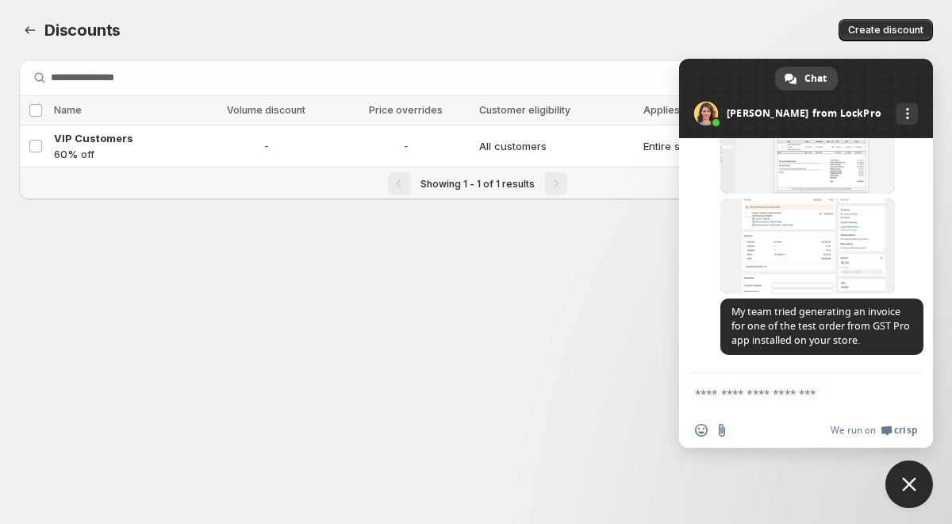
click at [744, 390] on textarea "Compose your message..." at bounding box center [788, 393] width 187 height 14
type textarea "***"
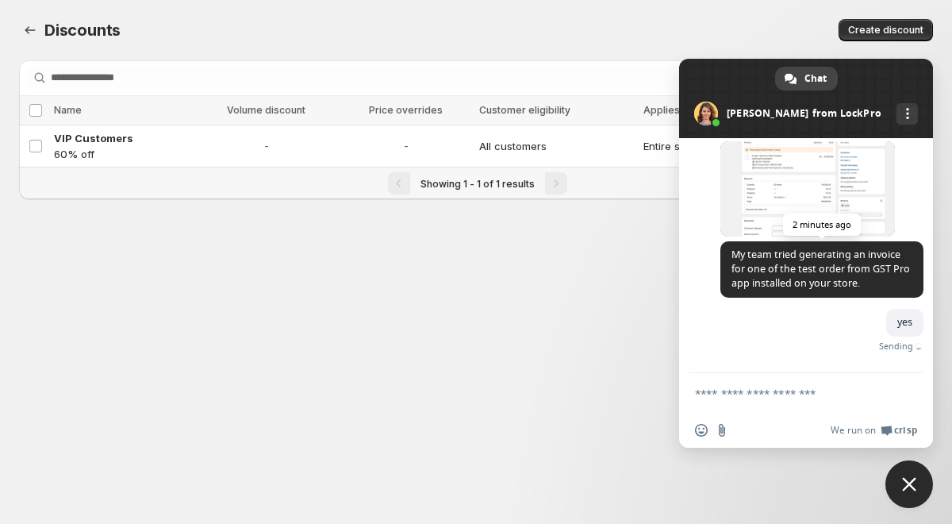
scroll to position [1855, 0]
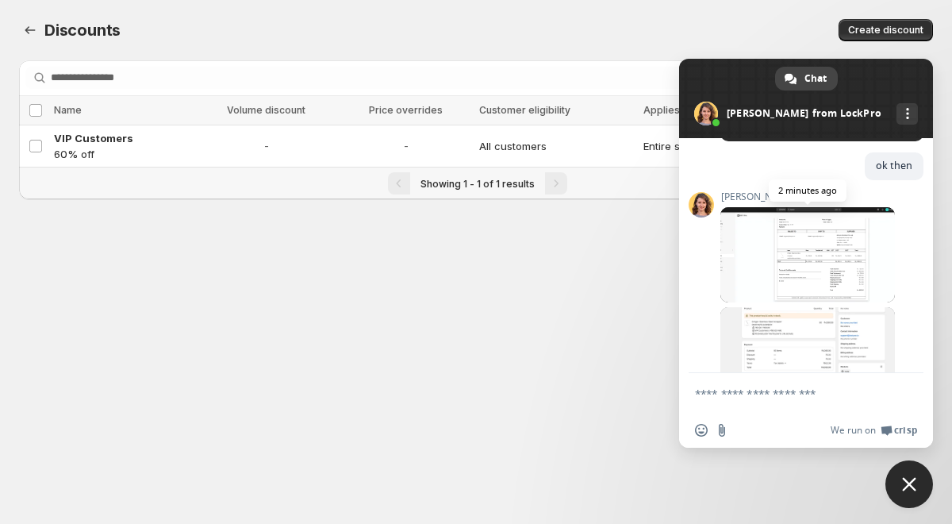
click at [768, 296] on span at bounding box center [807, 254] width 175 height 95
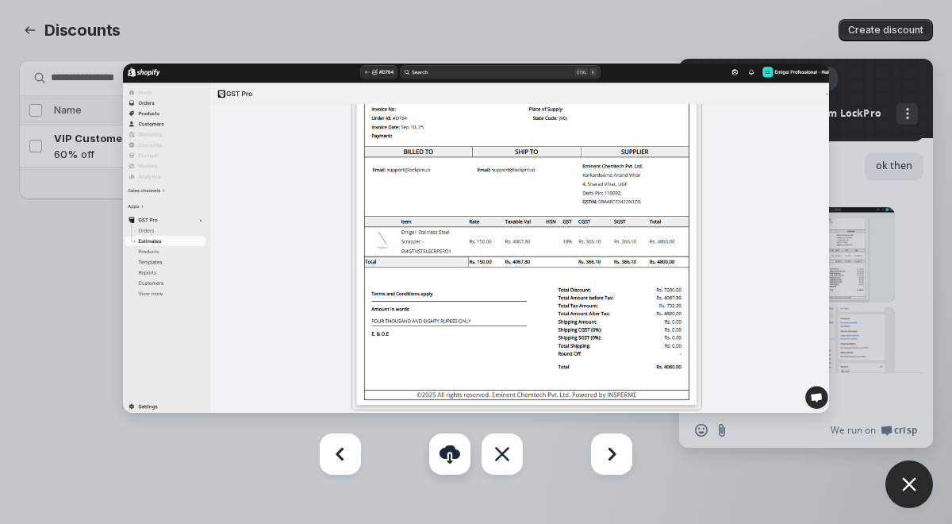
click at [448, 441] on link "Download" at bounding box center [449, 453] width 41 height 41
click at [623, 452] on div "Next" at bounding box center [611, 453] width 41 height 41
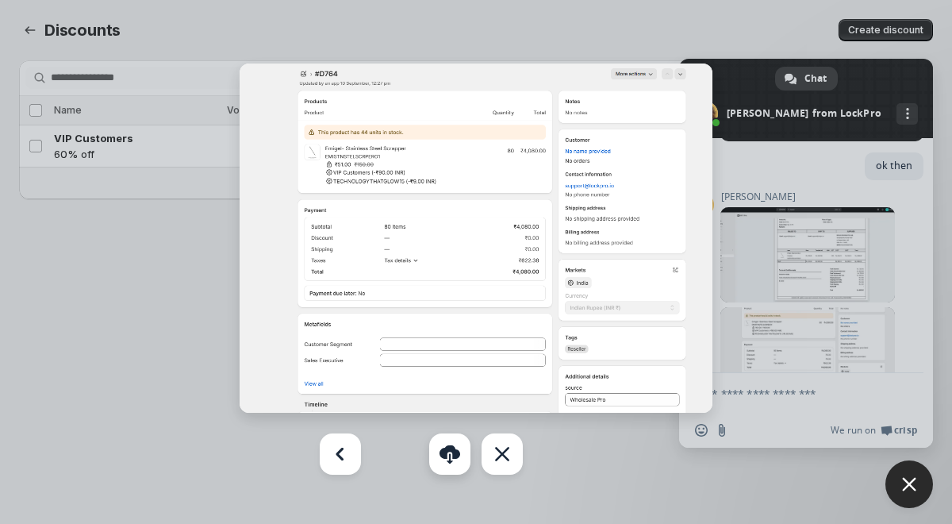
click at [454, 455] on link "Download" at bounding box center [449, 453] width 41 height 41
click at [846, 358] on div at bounding box center [476, 262] width 952 height 524
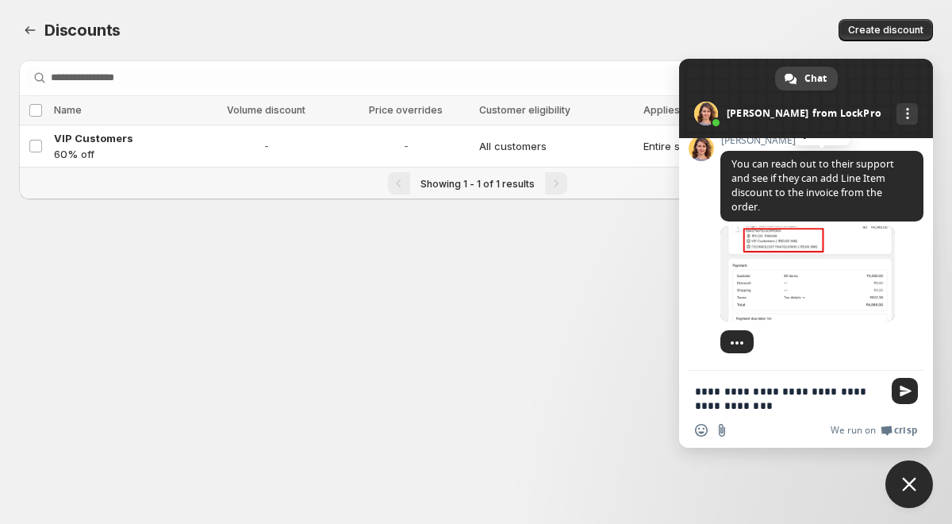
scroll to position [2305, 0]
click at [771, 252] on span at bounding box center [807, 273] width 175 height 95
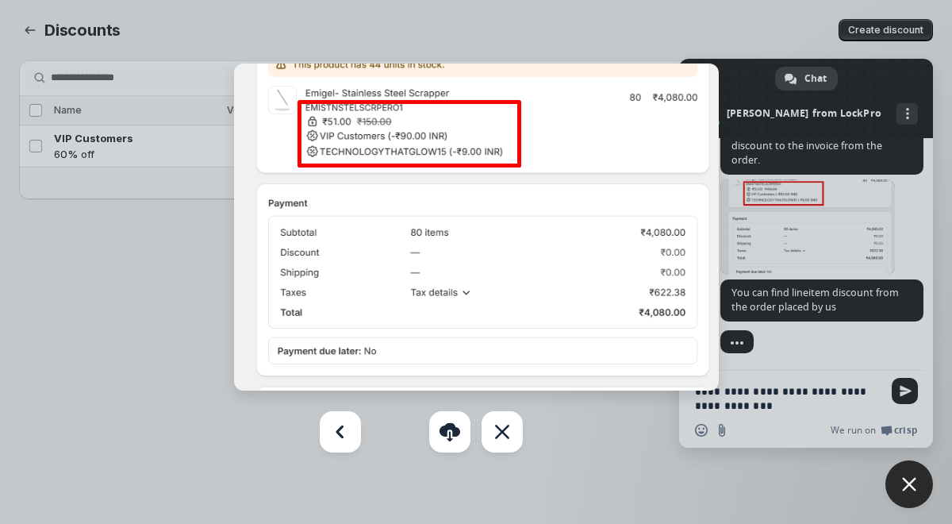
scroll to position [2352, 0]
click at [854, 225] on div at bounding box center [476, 262] width 952 height 524
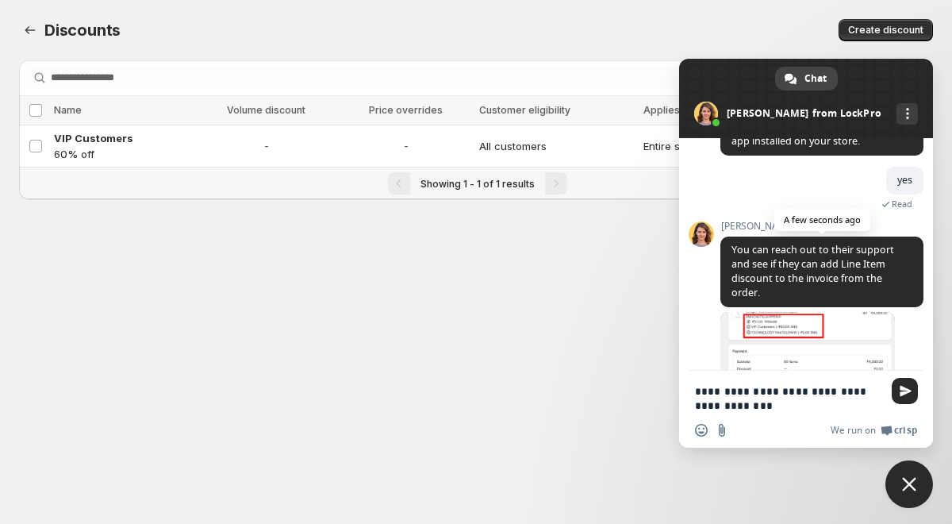
scroll to position [2321, 0]
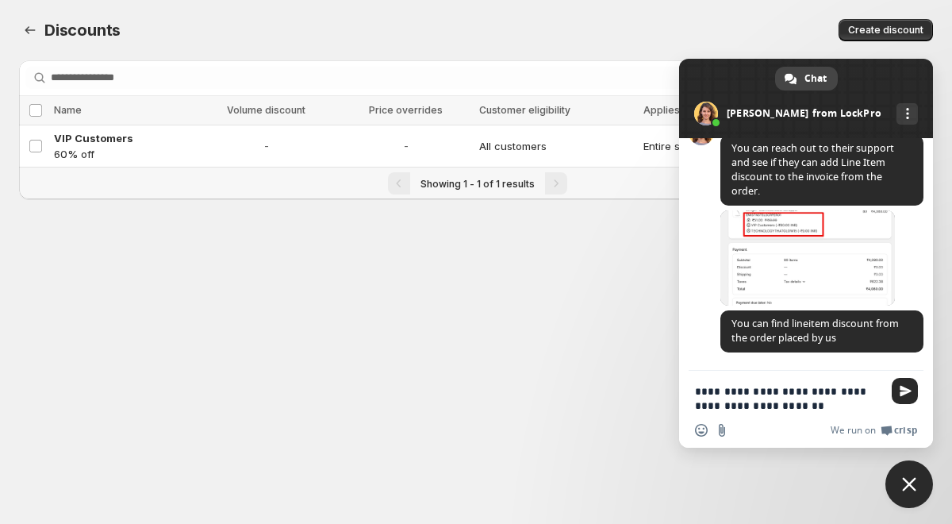
type textarea "**********"
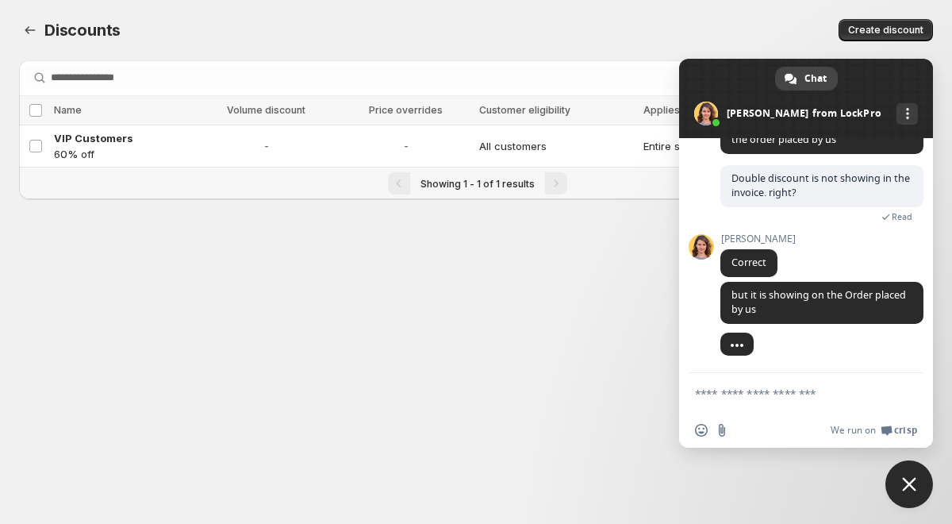
scroll to position [2504, 0]
click at [739, 392] on textarea "Compose your message..." at bounding box center [788, 393] width 187 height 14
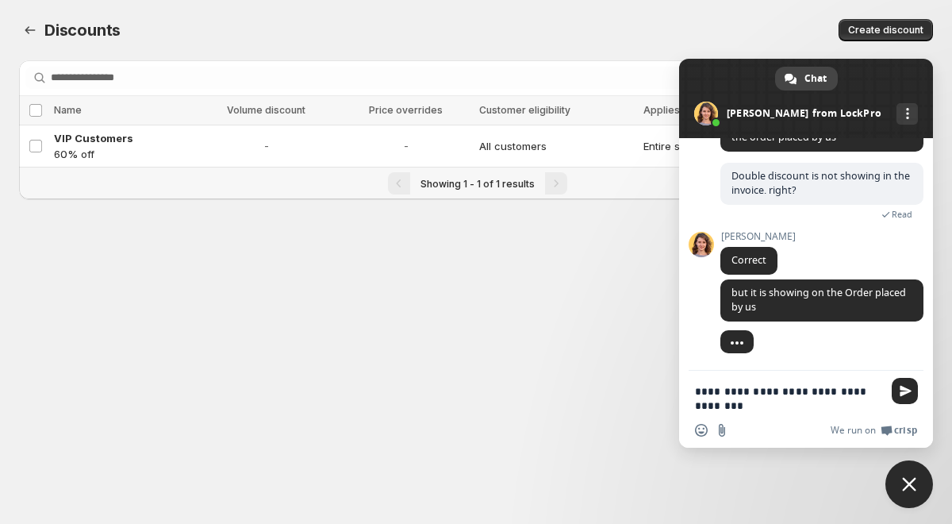
type textarea "**********"
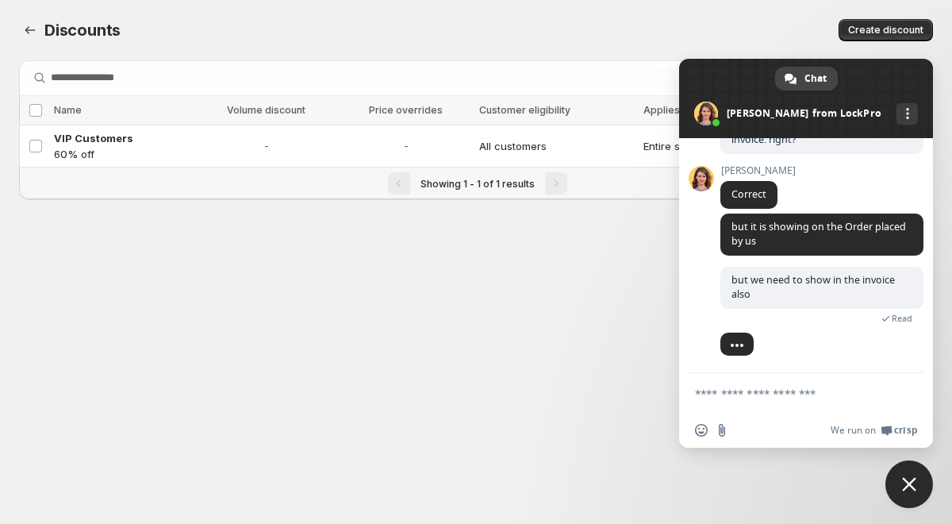
scroll to position [2624, 0]
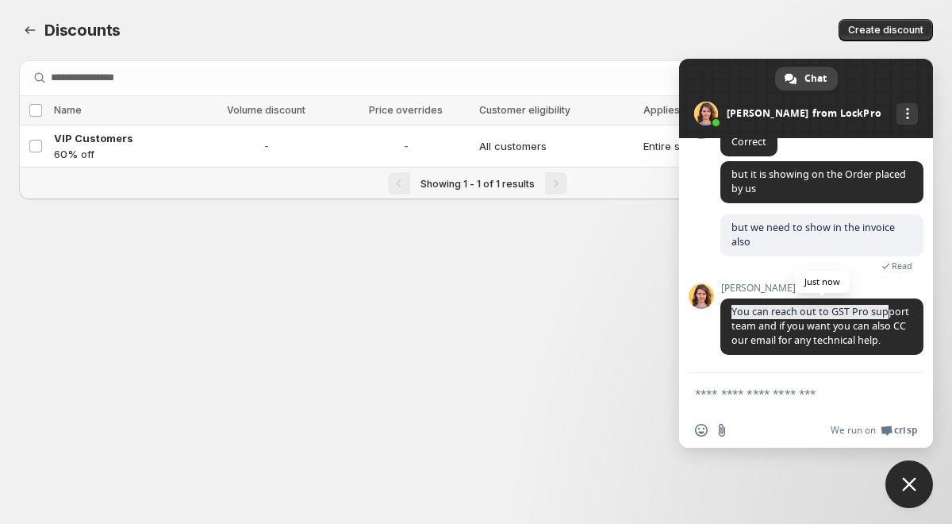
drag, startPoint x: 726, startPoint y: 295, endPoint x: 894, endPoint y: 290, distance: 168.3
click at [894, 298] on span "You can reach out to GST Pro support team and if you want you can also CC our e…" at bounding box center [821, 326] width 203 height 56
click at [820, 311] on span "You can reach out to GST Pro support team and if you want you can also CC our e…" at bounding box center [820, 326] width 178 height 42
click at [731, 331] on span "You can reach out to GST Pro support team and if you want you can also CC our e…" at bounding box center [820, 326] width 178 height 42
click at [728, 393] on textarea "Compose your message..." at bounding box center [788, 393] width 187 height 14
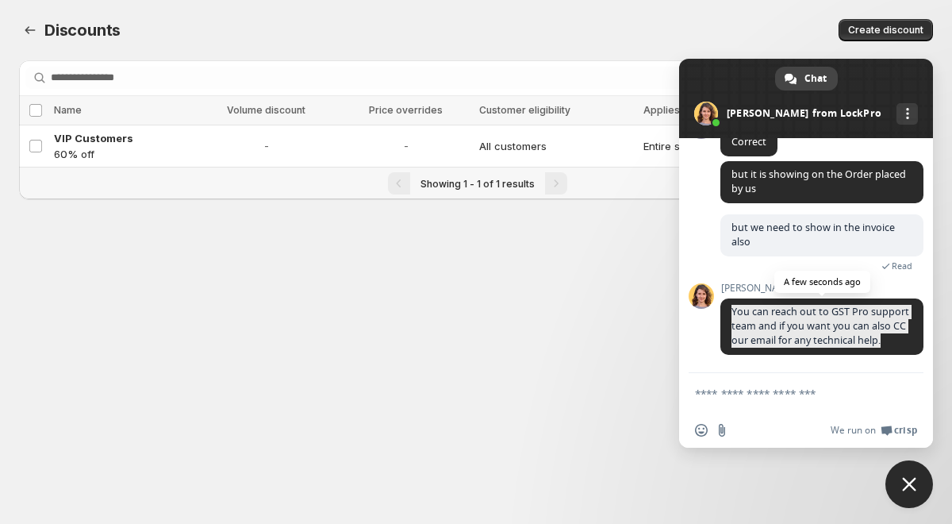
drag, startPoint x: 732, startPoint y: 293, endPoint x: 754, endPoint y: 344, distance: 56.1
click at [754, 344] on span "You can reach out to GST Pro support team and if you want you can also CC our e…" at bounding box center [820, 326] width 178 height 42
click at [713, 401] on form at bounding box center [788, 394] width 187 height 43
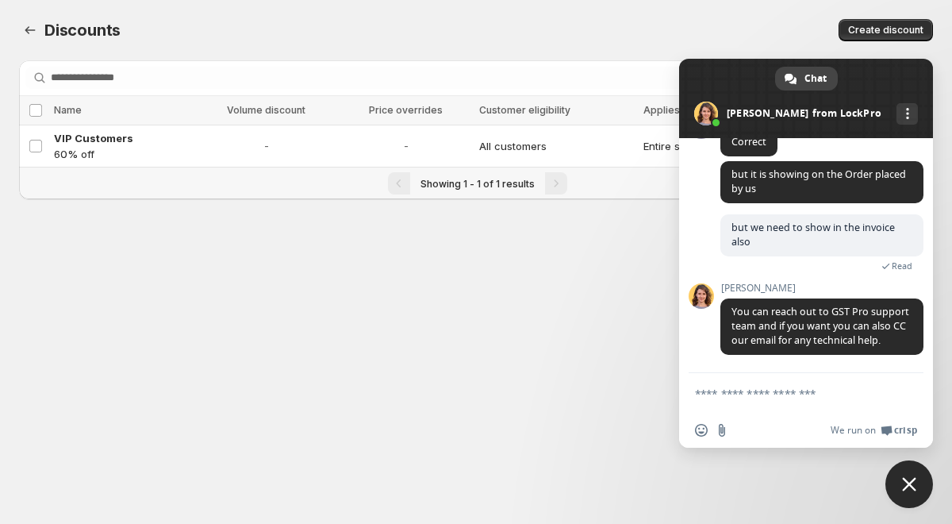
click at [708, 399] on textarea "Compose your message..." at bounding box center [788, 393] width 187 height 14
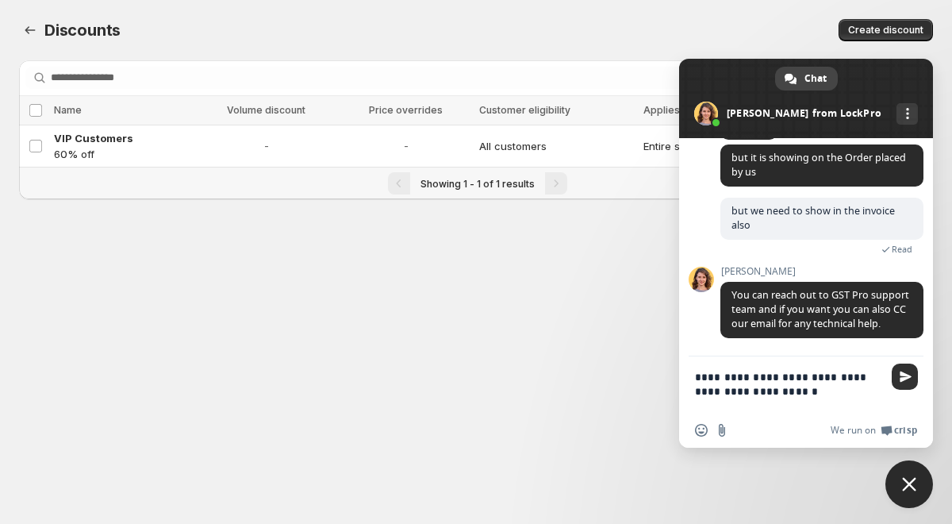
type textarea "**********"
click at [904, 382] on span "Send" at bounding box center [906, 376] width 12 height 12
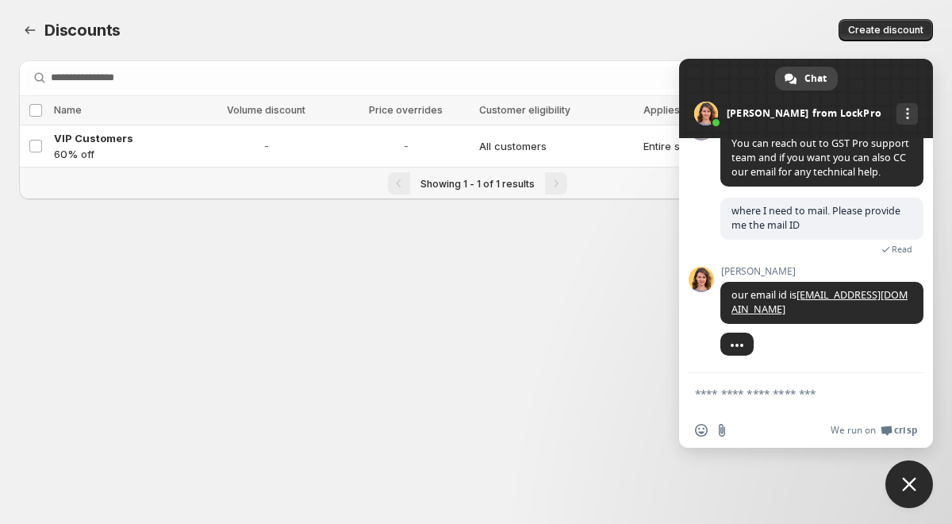
scroll to position [2779, 0]
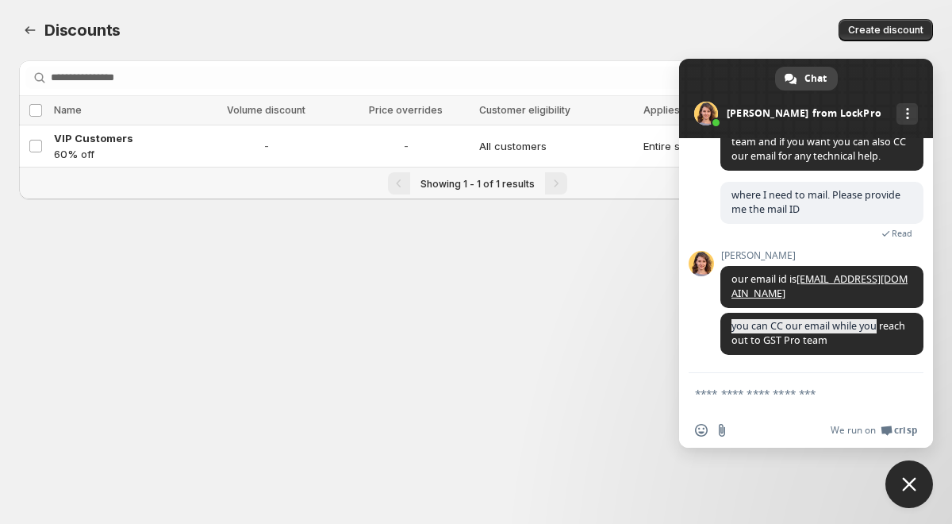
drag, startPoint x: 888, startPoint y: 331, endPoint x: 715, endPoint y: 322, distance: 173.2
click at [715, 322] on div "LockPro Anything you want to ask? [DATE] Hi 35 minutes ago I want to continue w…" at bounding box center [806, 255] width 254 height 235
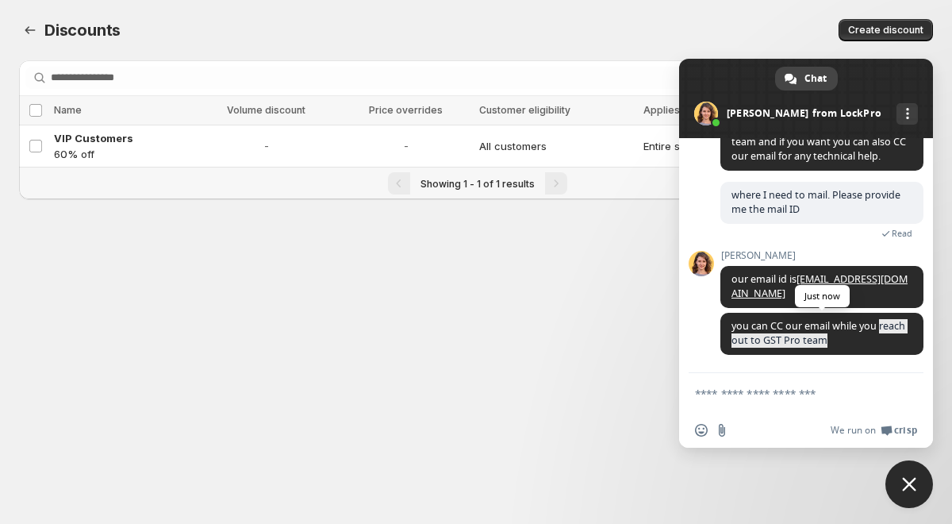
drag, startPoint x: 727, startPoint y: 339, endPoint x: 865, endPoint y: 338, distance: 137.2
click at [865, 338] on span "you can CC our email while you reach out to GST Pro team" at bounding box center [821, 334] width 203 height 42
click at [635, 356] on body "Home Discounts B2B Registration Forms Net Terms Account Receivables Manual orde…" at bounding box center [476, 262] width 952 height 524
click at [828, 352] on span "you can CC our email while you reach out to GST Pro team" at bounding box center [821, 334] width 203 height 42
click at [751, 387] on textarea "Compose your message..." at bounding box center [788, 393] width 187 height 14
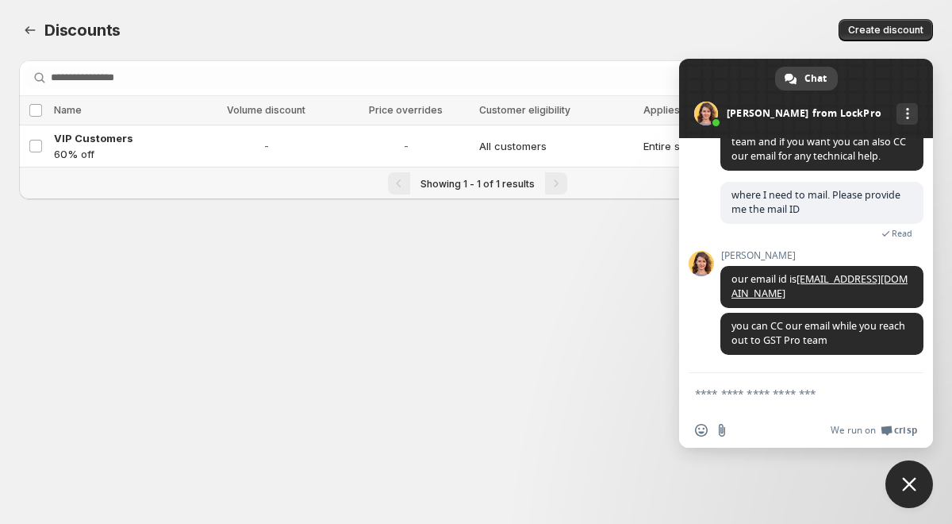
click at [714, 393] on textarea "Compose your message..." at bounding box center [788, 393] width 187 height 14
type textarea "**"
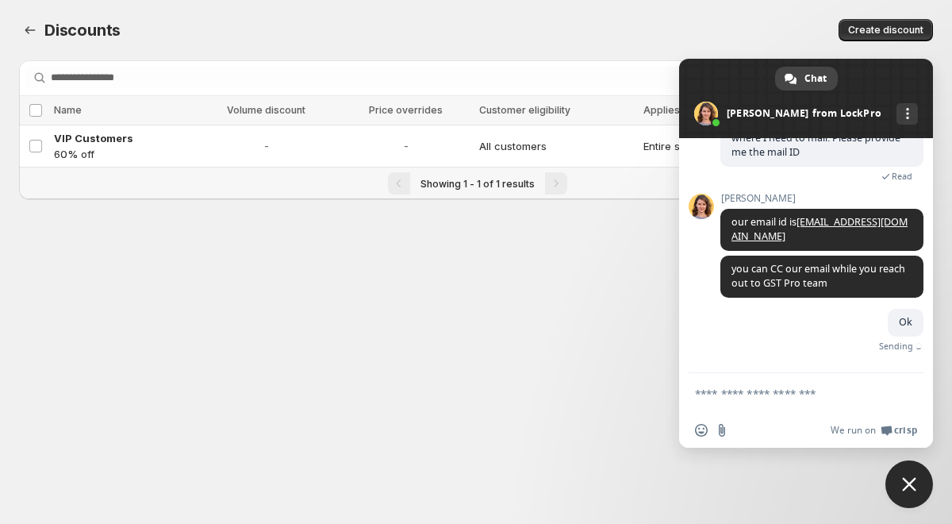
scroll to position [2818, 0]
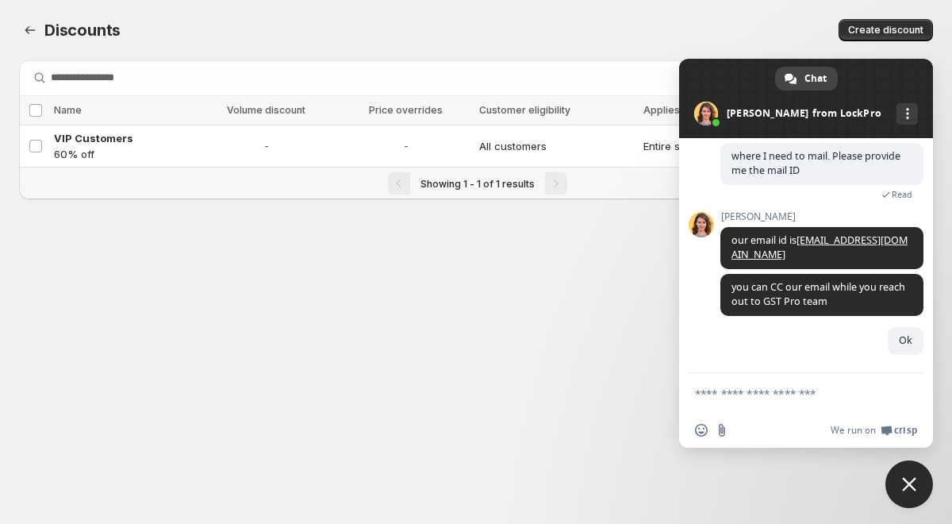
click at [582, 342] on body "Home Discounts B2B Registration Forms Net Terms Account Receivables Manual orde…" at bounding box center [476, 262] width 952 height 524
click at [735, 29] on div "Create discount" at bounding box center [709, 30] width 447 height 22
drag, startPoint x: 639, startPoint y: 317, endPoint x: 646, endPoint y: 313, distance: 8.2
click at [639, 317] on body "Home Discounts B2B Registration Forms Net Terms Account Receivables Manual orde…" at bounding box center [476, 262] width 952 height 524
drag, startPoint x: 917, startPoint y: 483, endPoint x: 825, endPoint y: 456, distance: 95.9
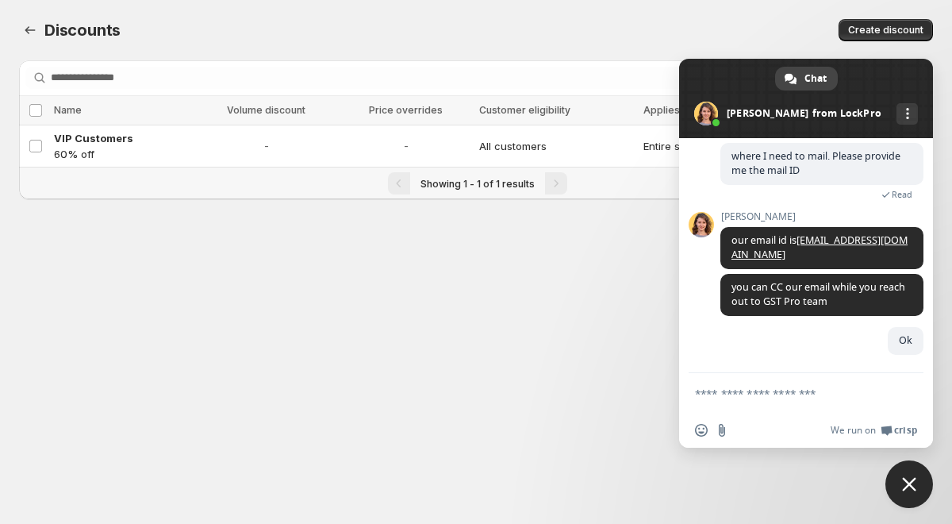
click at [916, 483] on span "Close chat" at bounding box center [909, 484] width 48 height 48
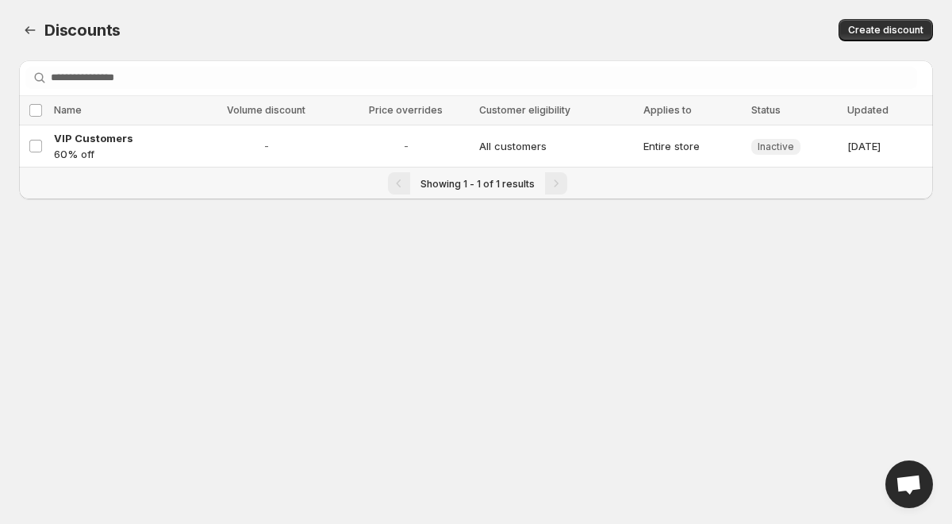
drag, startPoint x: 516, startPoint y: 387, endPoint x: 516, endPoint y: 314, distance: 73.0
click at [516, 385] on body "Home Discounts B2B Registration Forms Net Terms Account Receivables Manual orde…" at bounding box center [476, 262] width 952 height 524
click at [903, 471] on span "Open chat" at bounding box center [909, 484] width 48 height 48
